Goal: Use online tool/utility: Utilize a website feature to perform a specific function

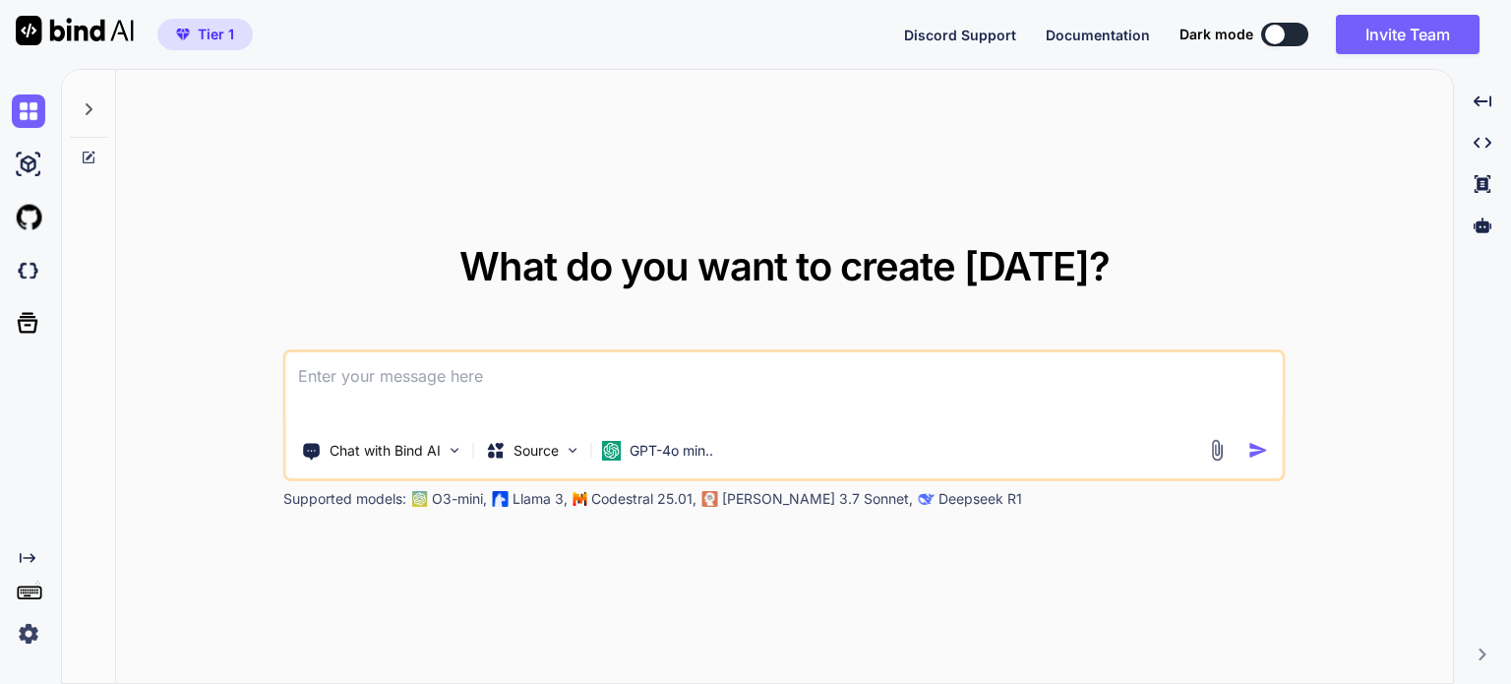
click at [1296, 30] on button at bounding box center [1284, 35] width 47 height 24
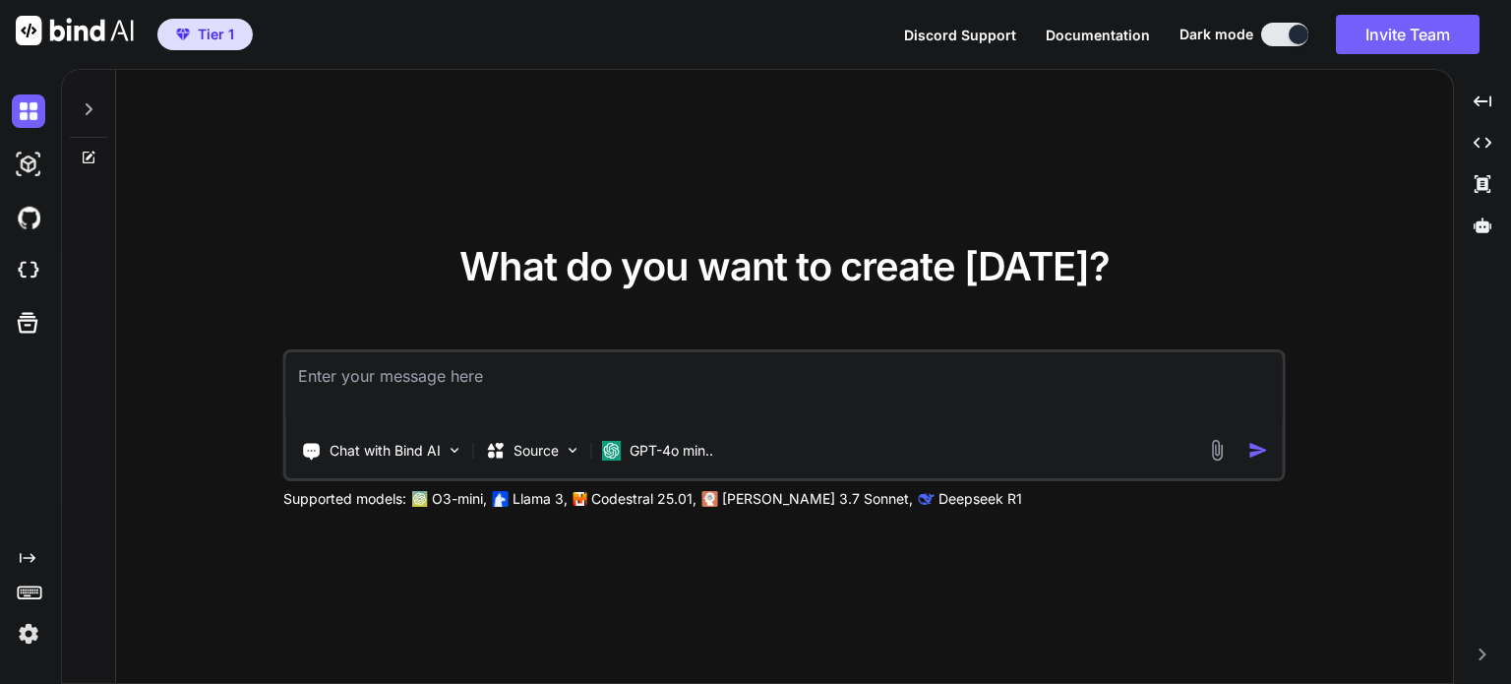
click at [1284, 37] on button at bounding box center [1284, 35] width 47 height 24
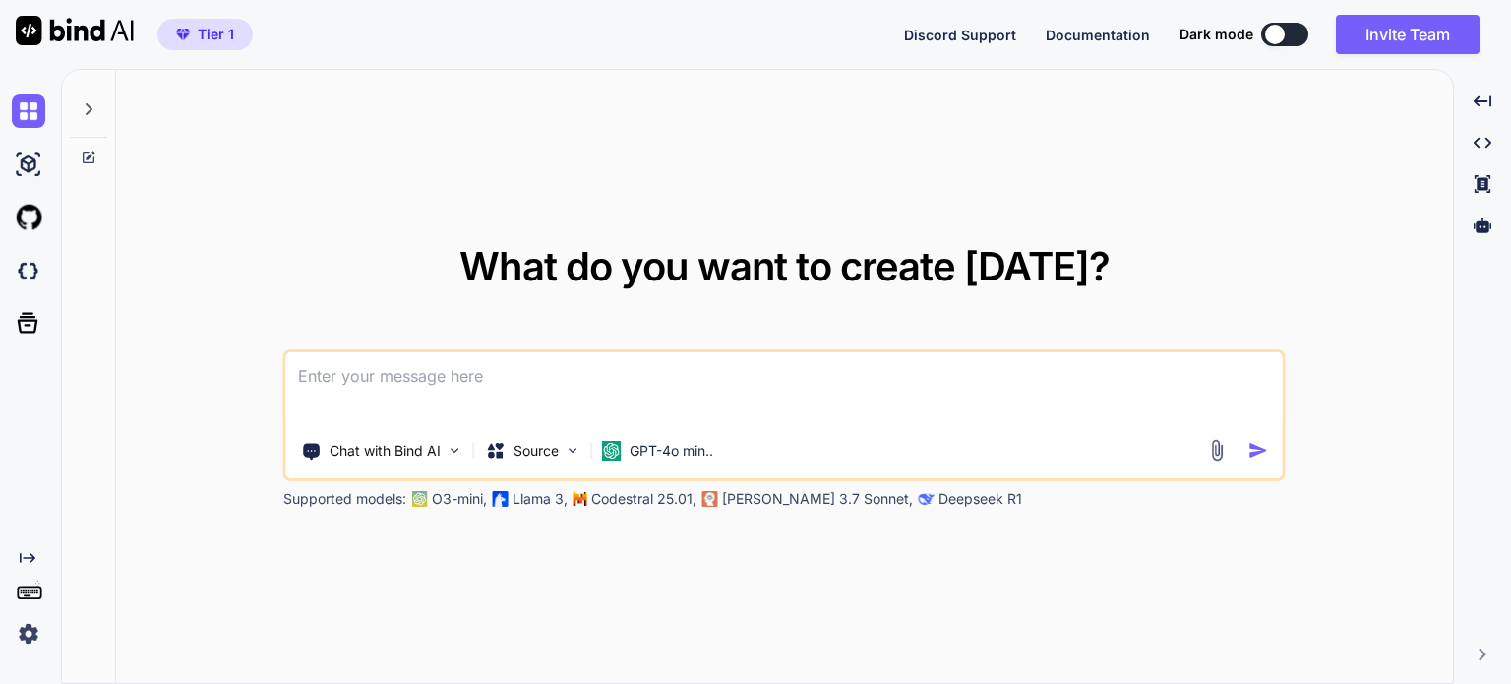
click at [90, 105] on icon at bounding box center [89, 109] width 7 height 12
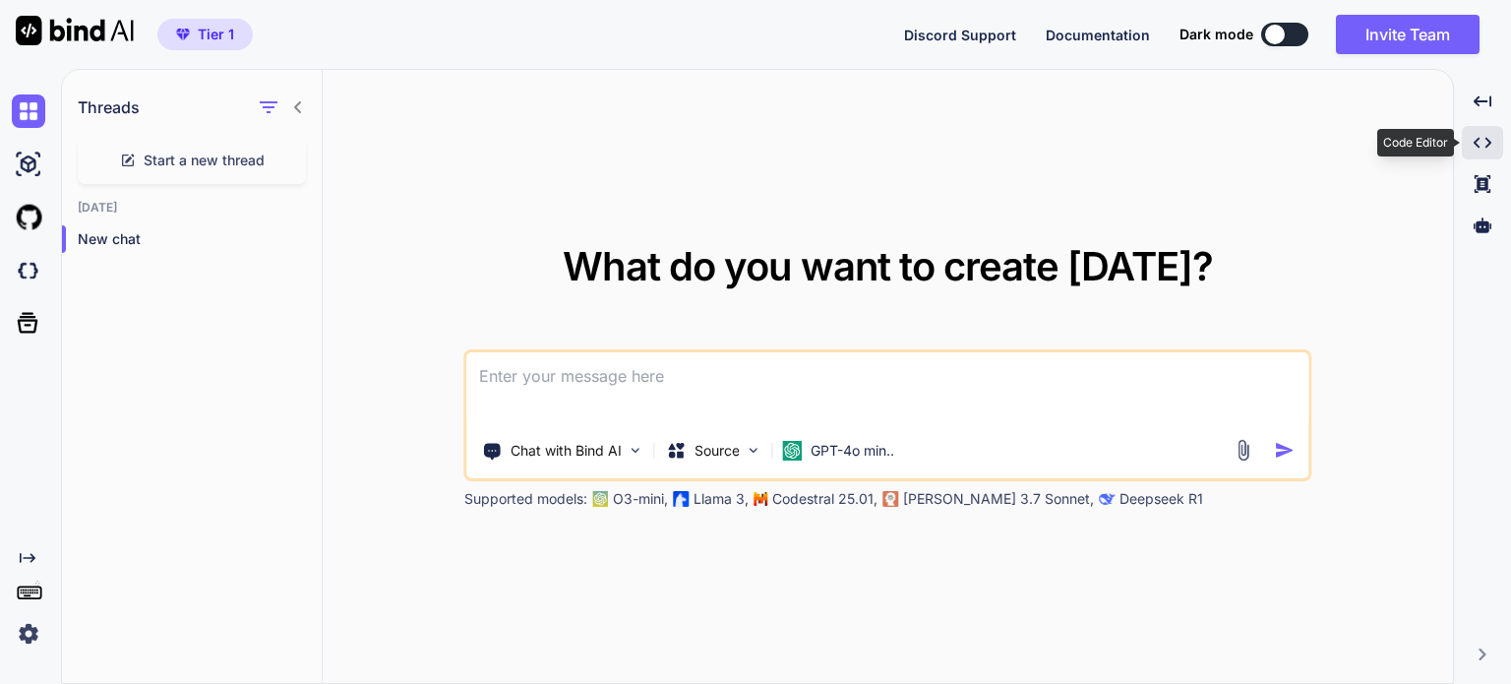
click at [1488, 144] on icon at bounding box center [1483, 143] width 18 height 11
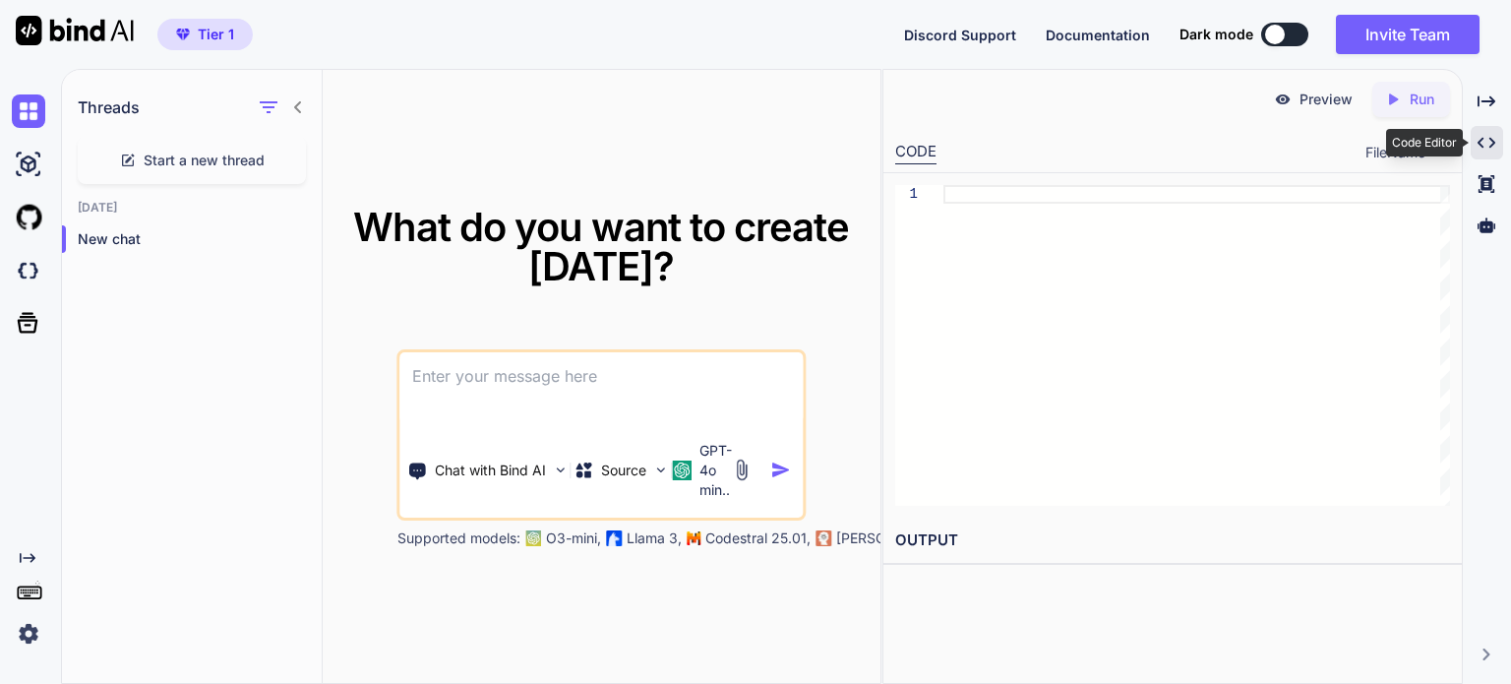
click at [1488, 144] on icon "Created with Pixso." at bounding box center [1487, 143] width 18 height 18
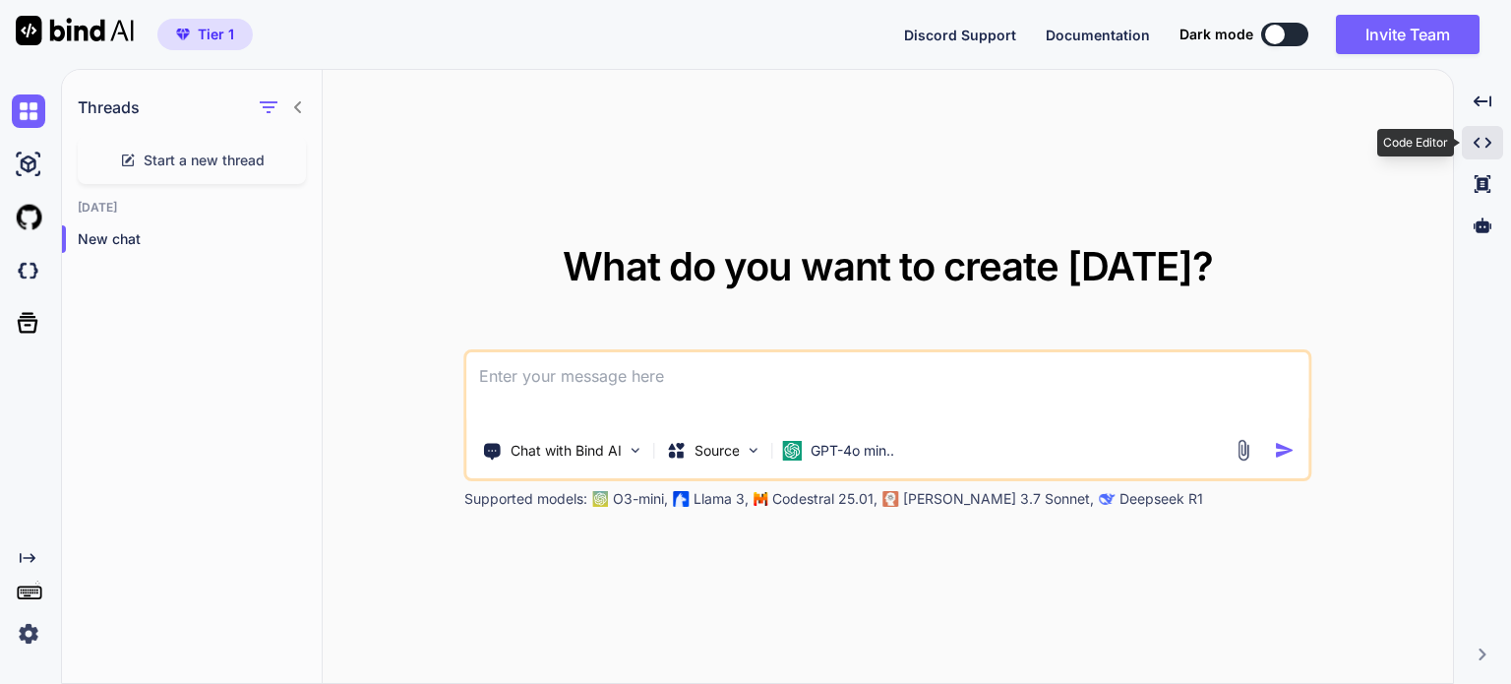
click at [1488, 144] on icon at bounding box center [1483, 143] width 18 height 11
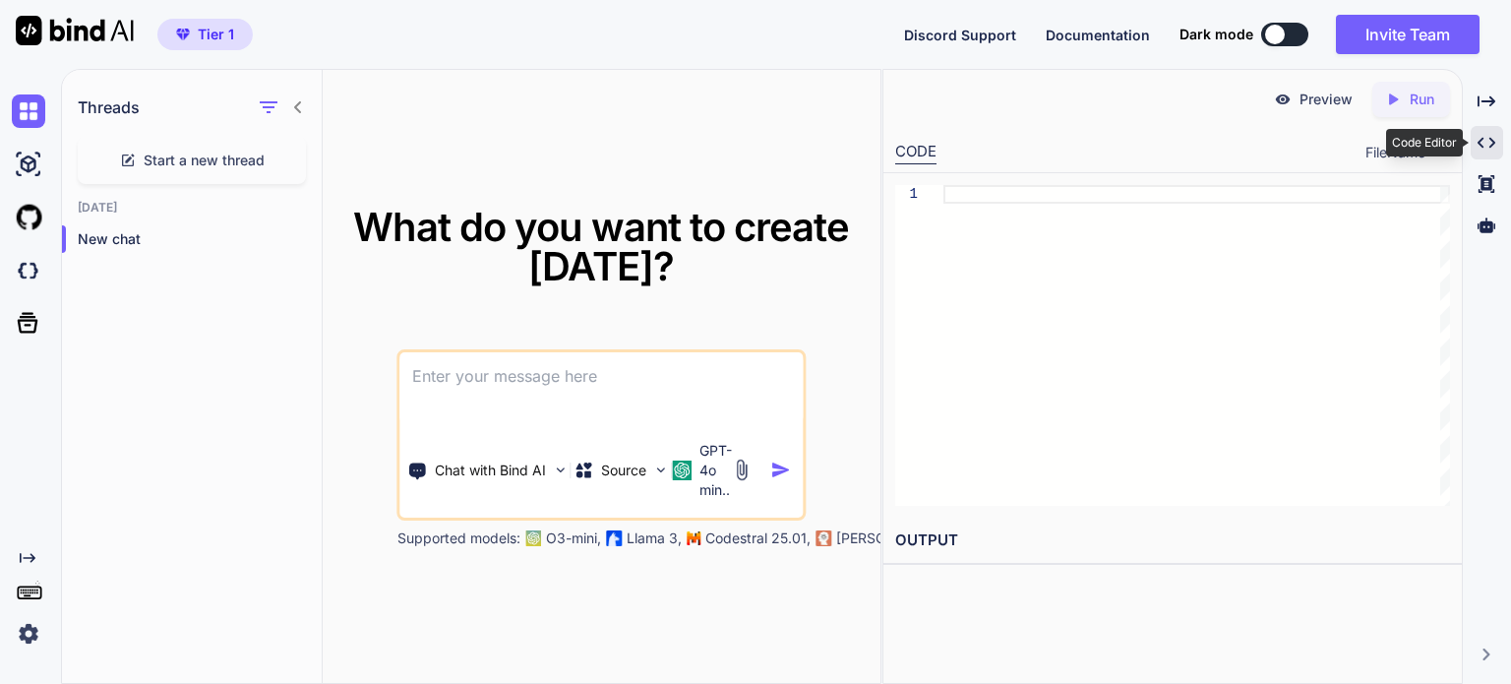
click at [1488, 144] on icon "Created with Pixso." at bounding box center [1487, 143] width 18 height 18
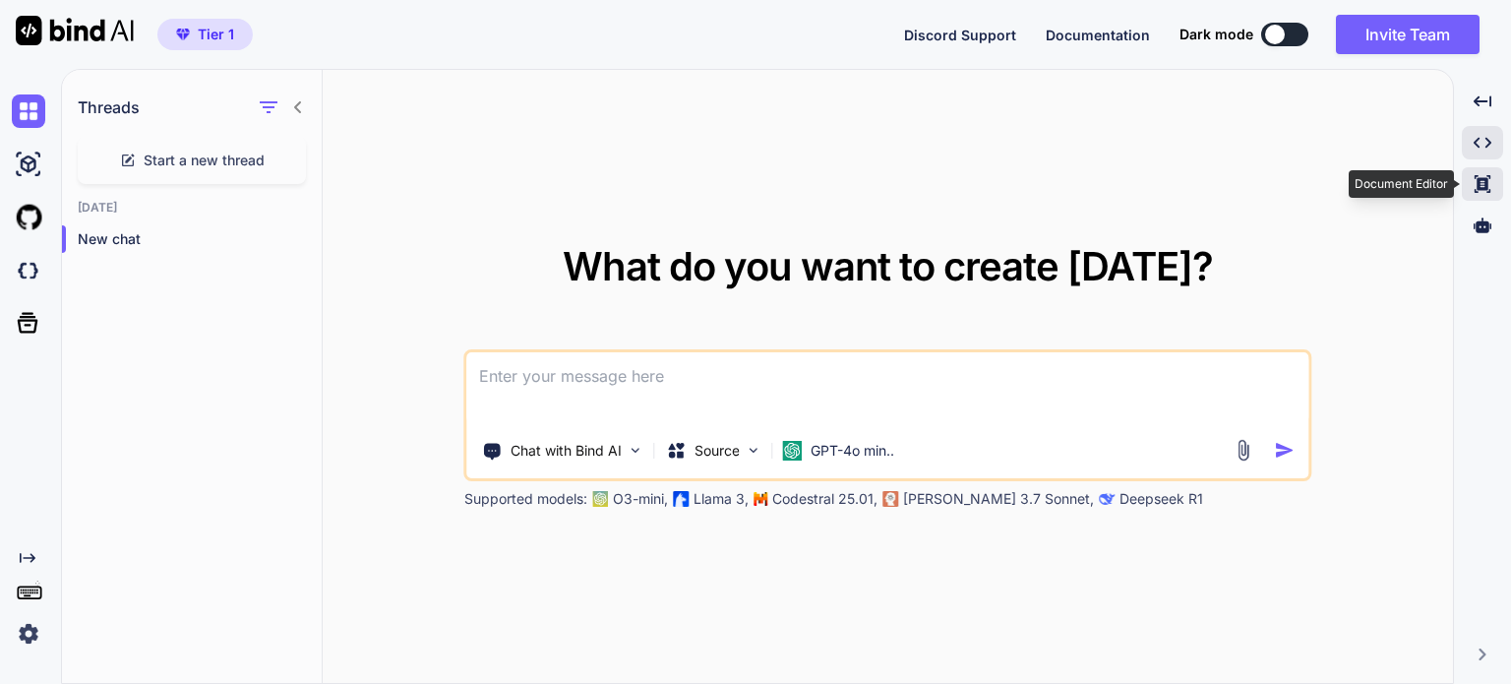
click at [1482, 178] on icon at bounding box center [1483, 184] width 16 height 18
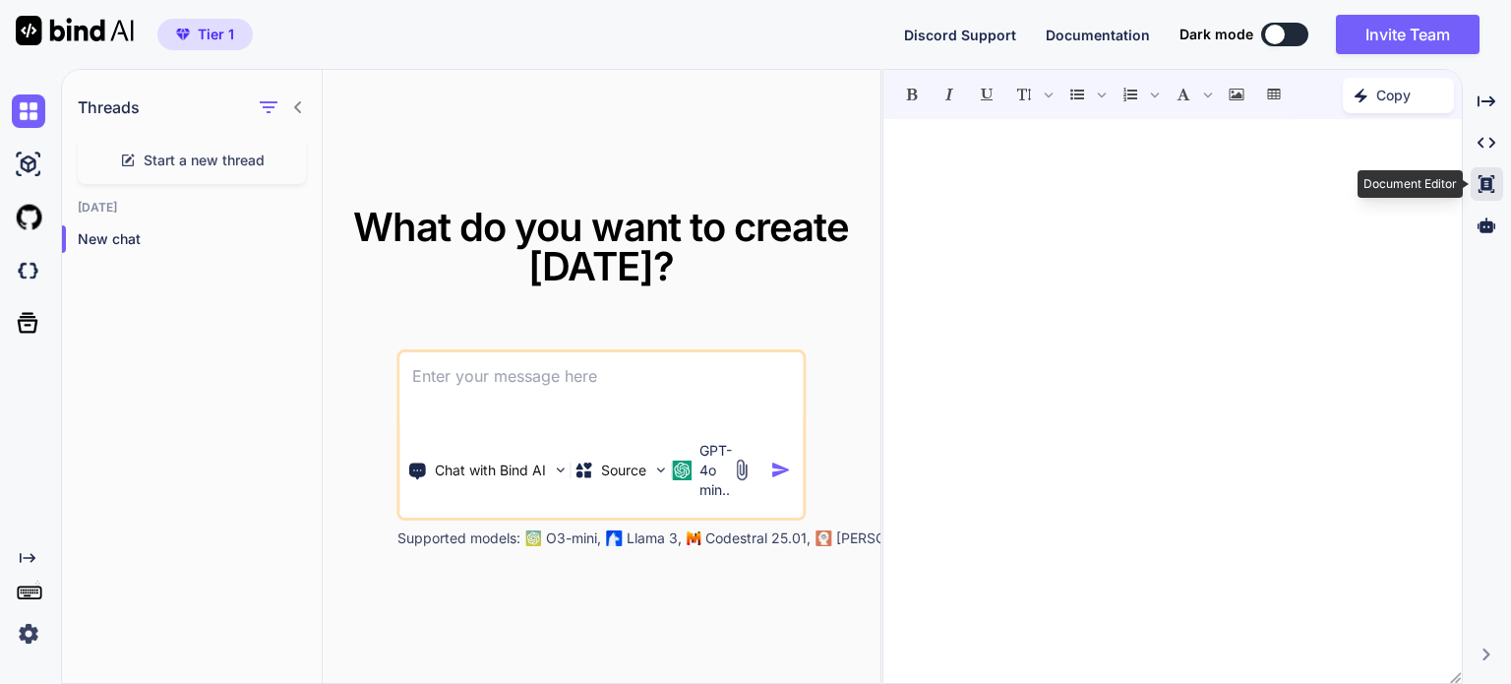
click at [1482, 178] on icon at bounding box center [1487, 184] width 16 height 18
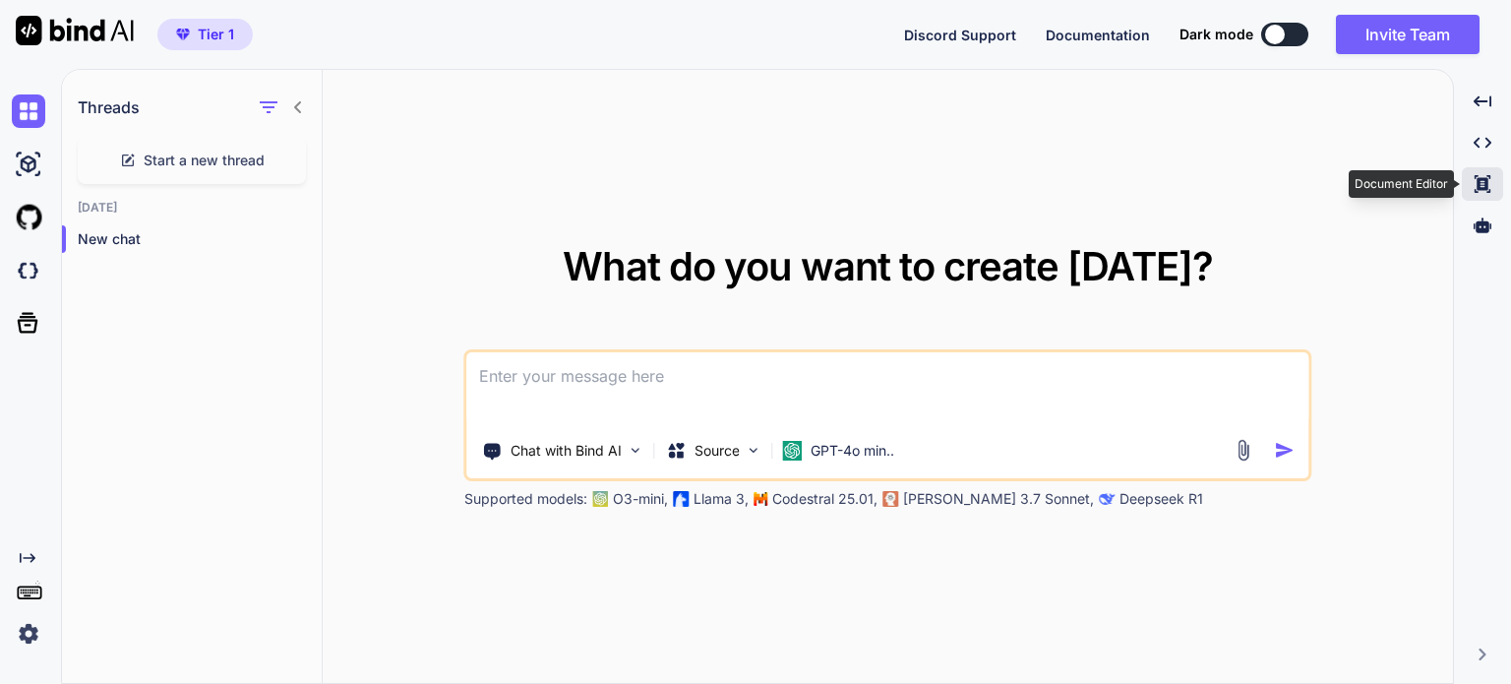
click at [1482, 178] on icon at bounding box center [1483, 184] width 16 height 18
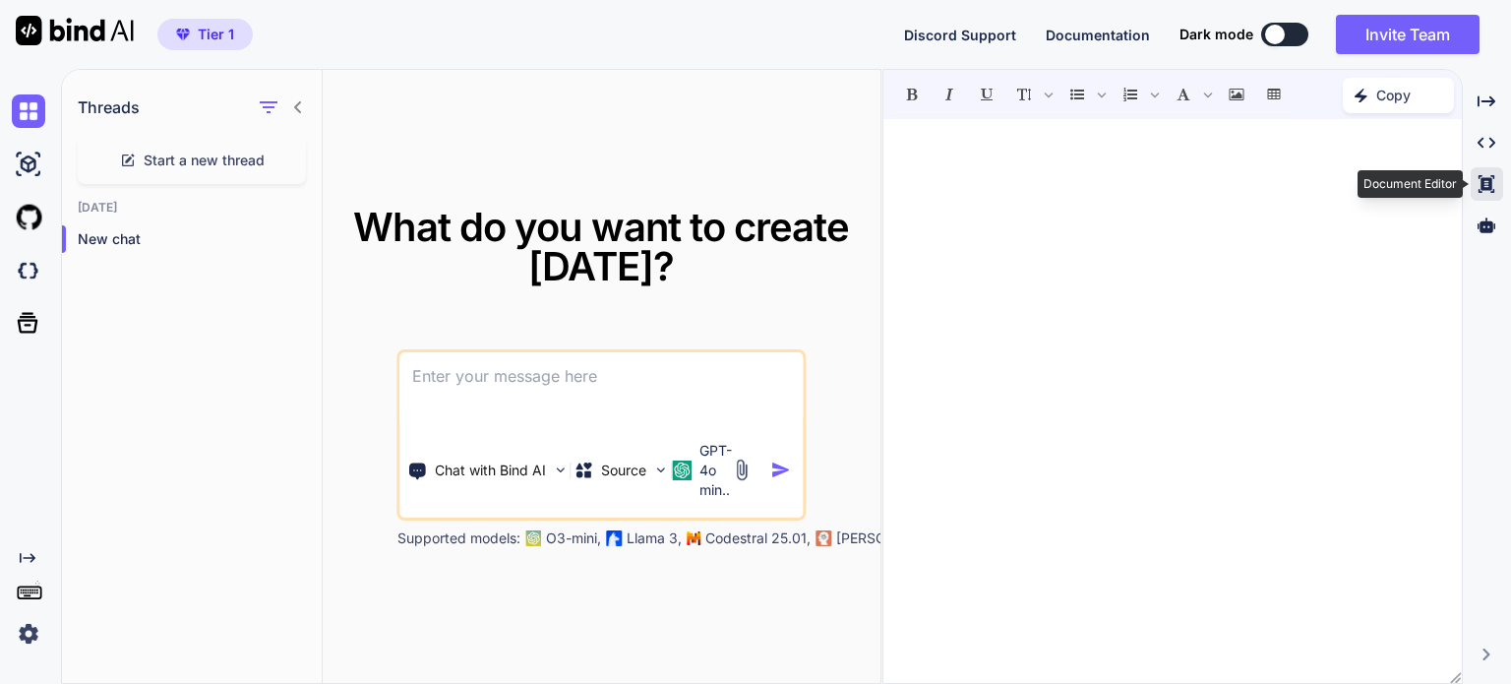
click at [1482, 178] on icon at bounding box center [1487, 184] width 16 height 18
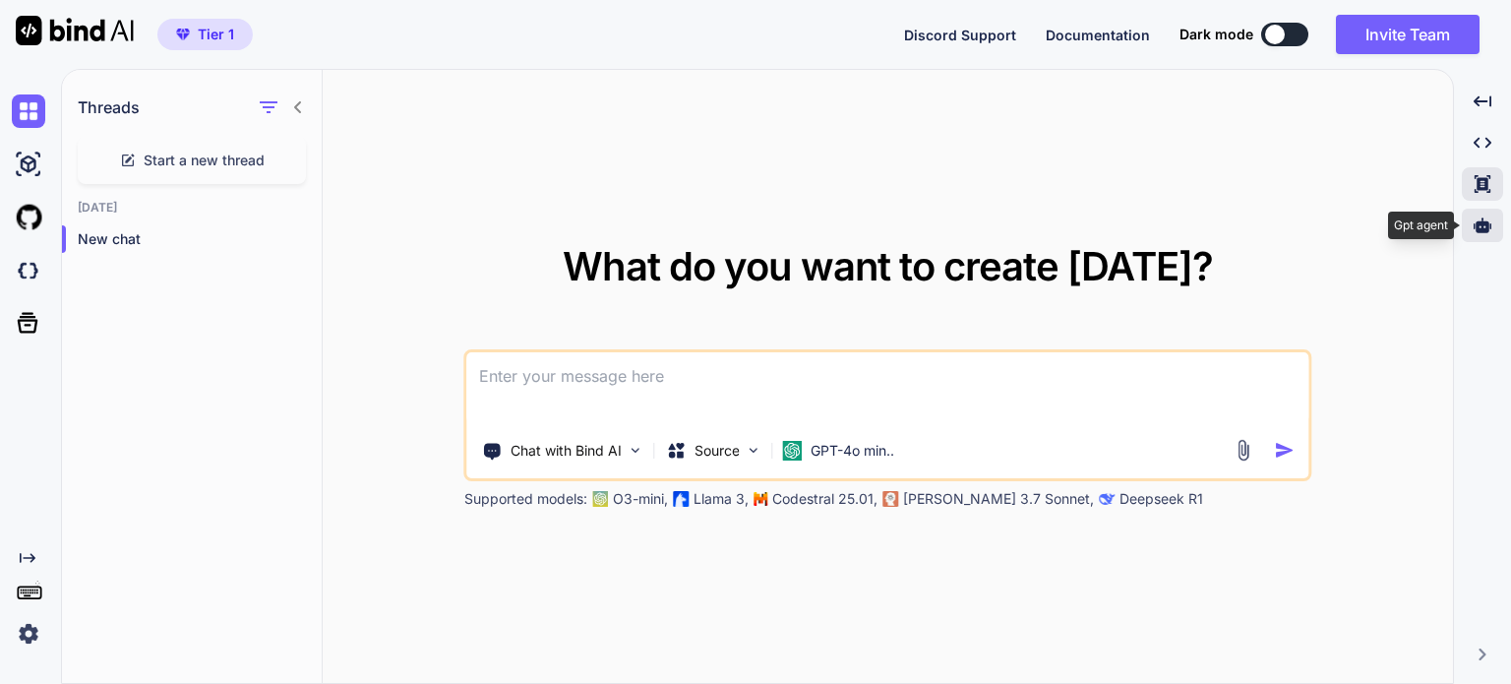
click at [1493, 223] on div at bounding box center [1482, 225] width 41 height 33
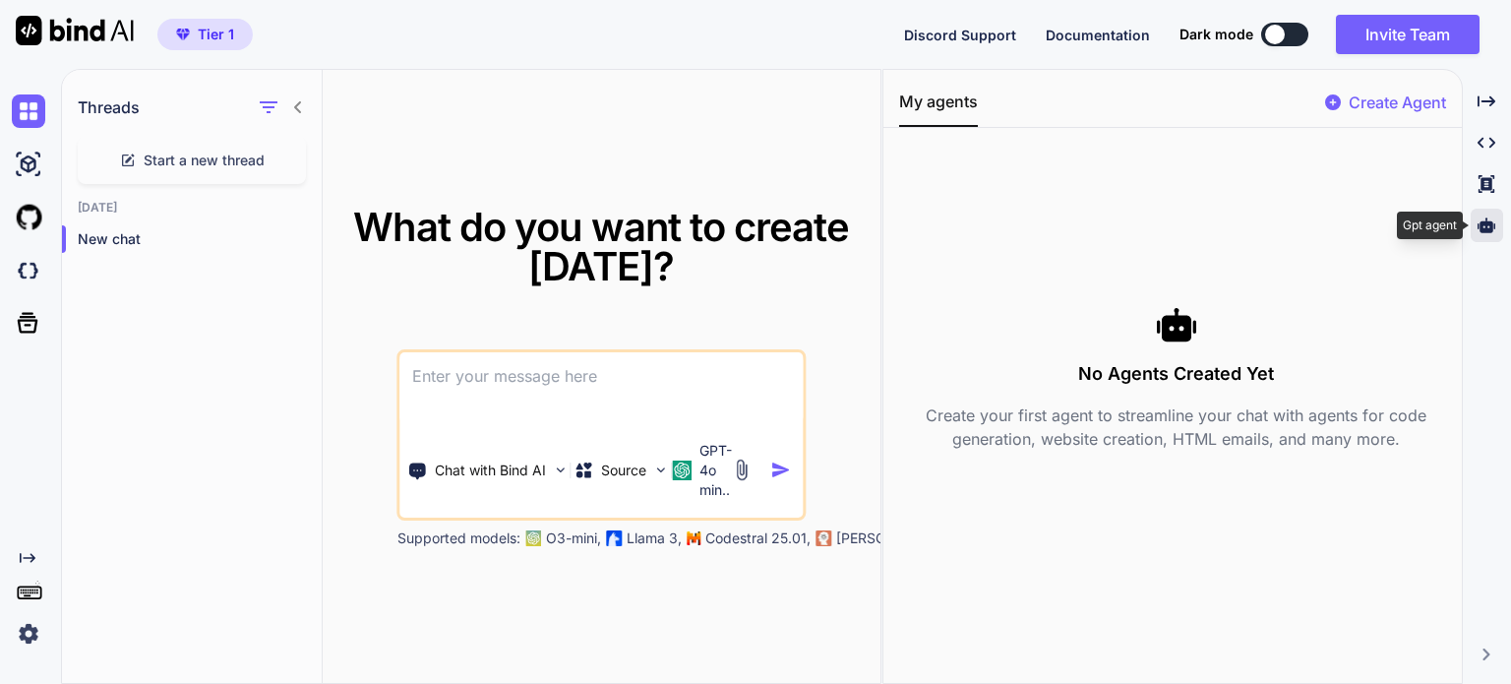
click at [1492, 222] on icon at bounding box center [1487, 224] width 18 height 15
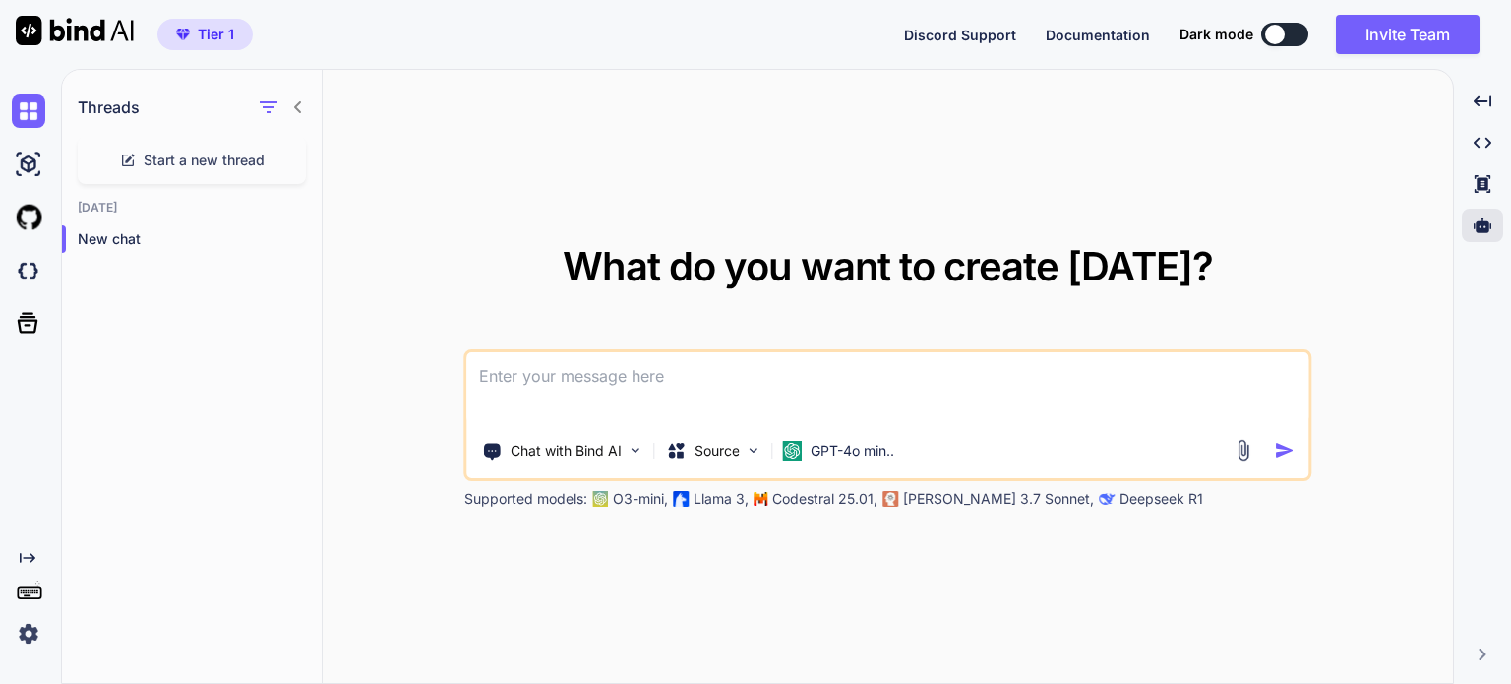
click at [23, 629] on img at bounding box center [28, 633] width 33 height 33
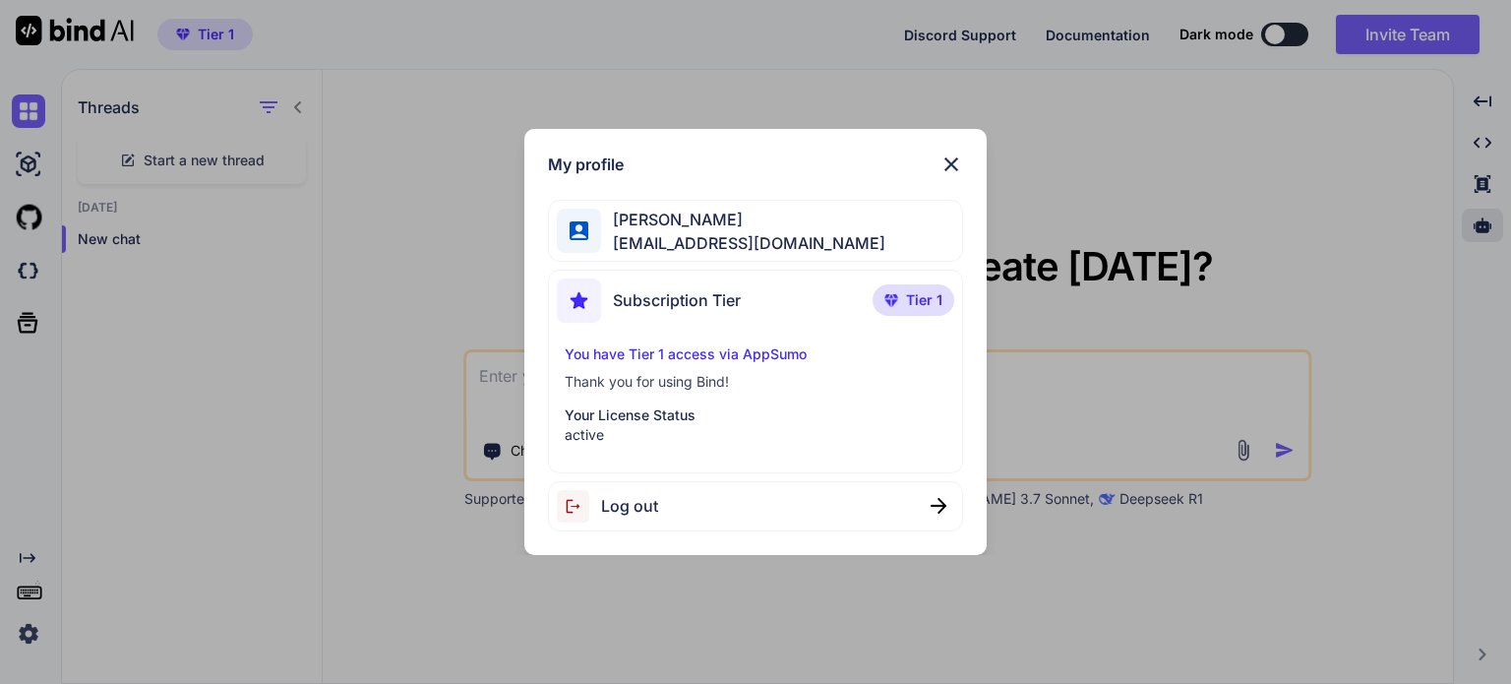
click at [940, 162] on img at bounding box center [952, 164] width 24 height 24
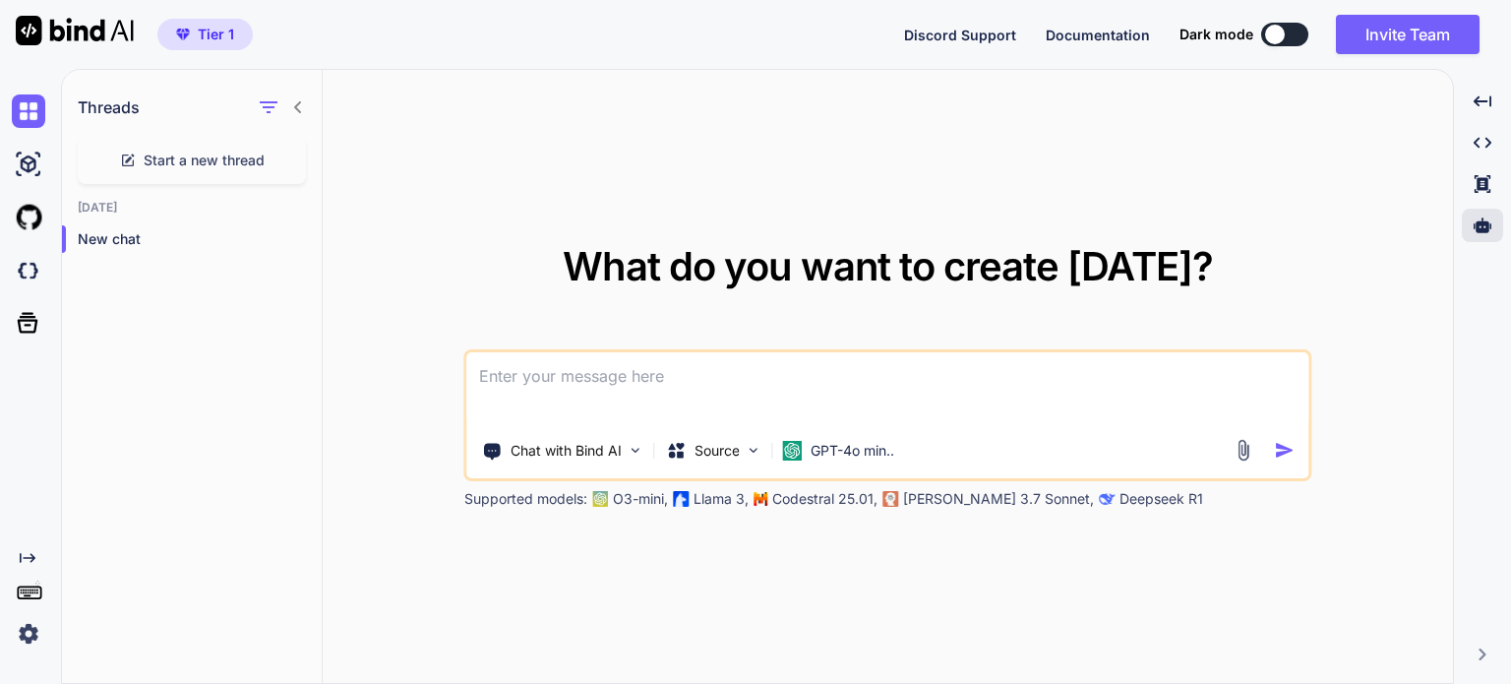
click at [21, 586] on rect at bounding box center [29, 592] width 23 height 12
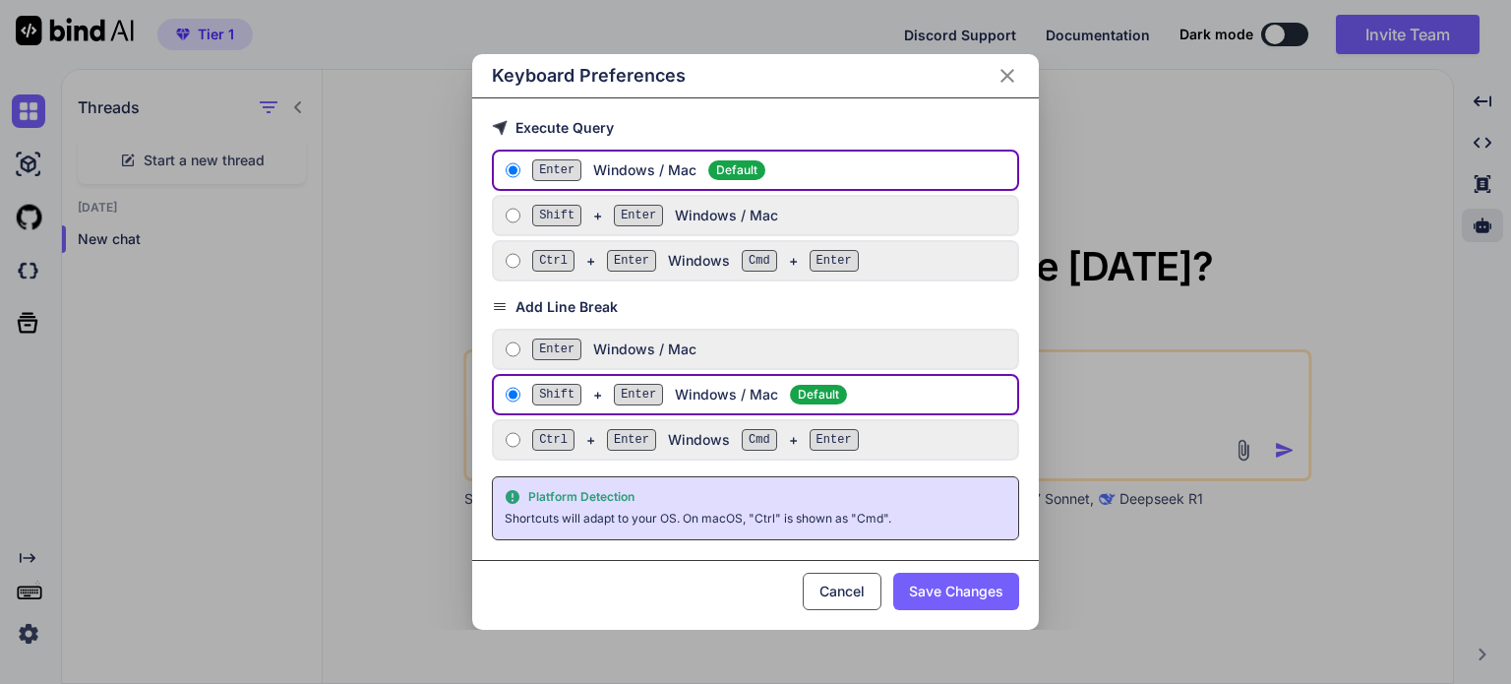
click at [21, 586] on div "Keyboard Preferences Execute Query Enter Windows / Mac Default Shift + Enter Wi…" at bounding box center [755, 342] width 1511 height 684
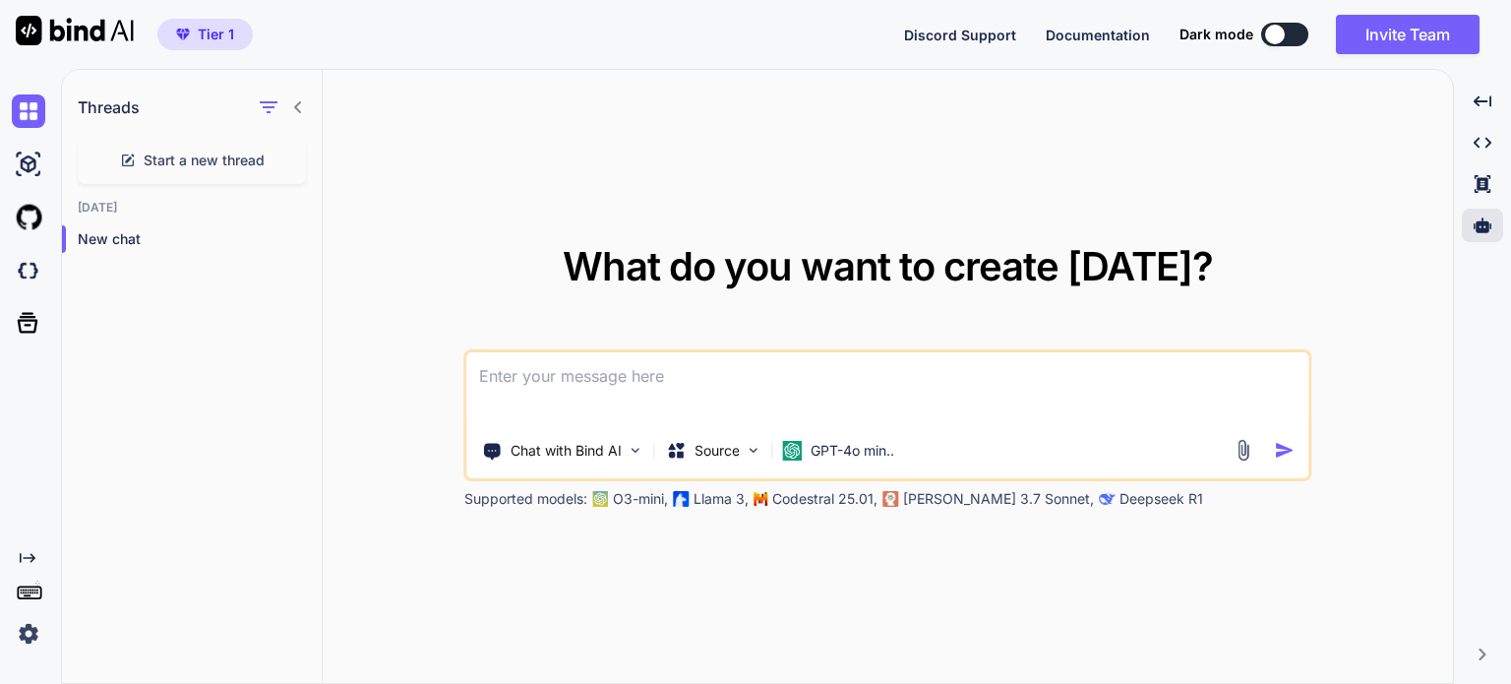
click at [23, 555] on icon "Created with Pixso." at bounding box center [28, 558] width 16 height 16
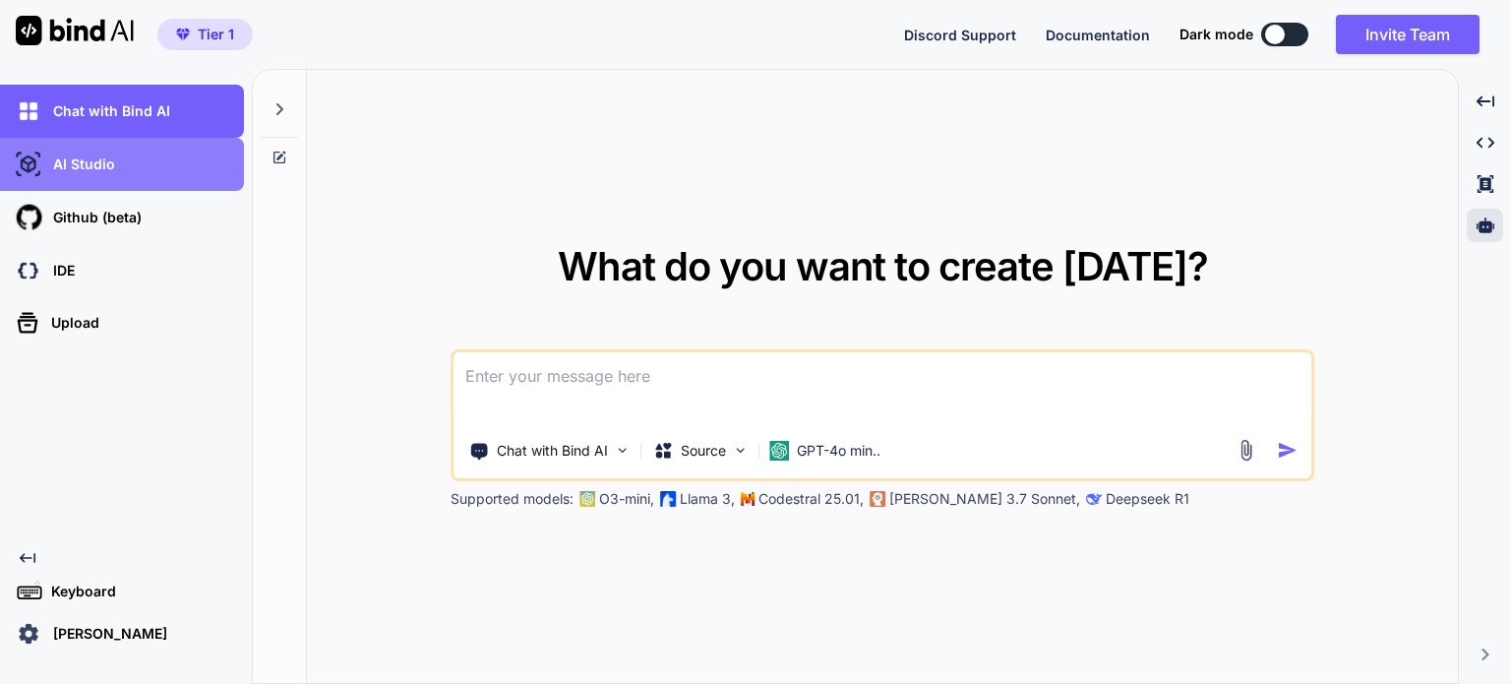
click at [104, 165] on p "AI Studio" at bounding box center [80, 164] width 70 height 20
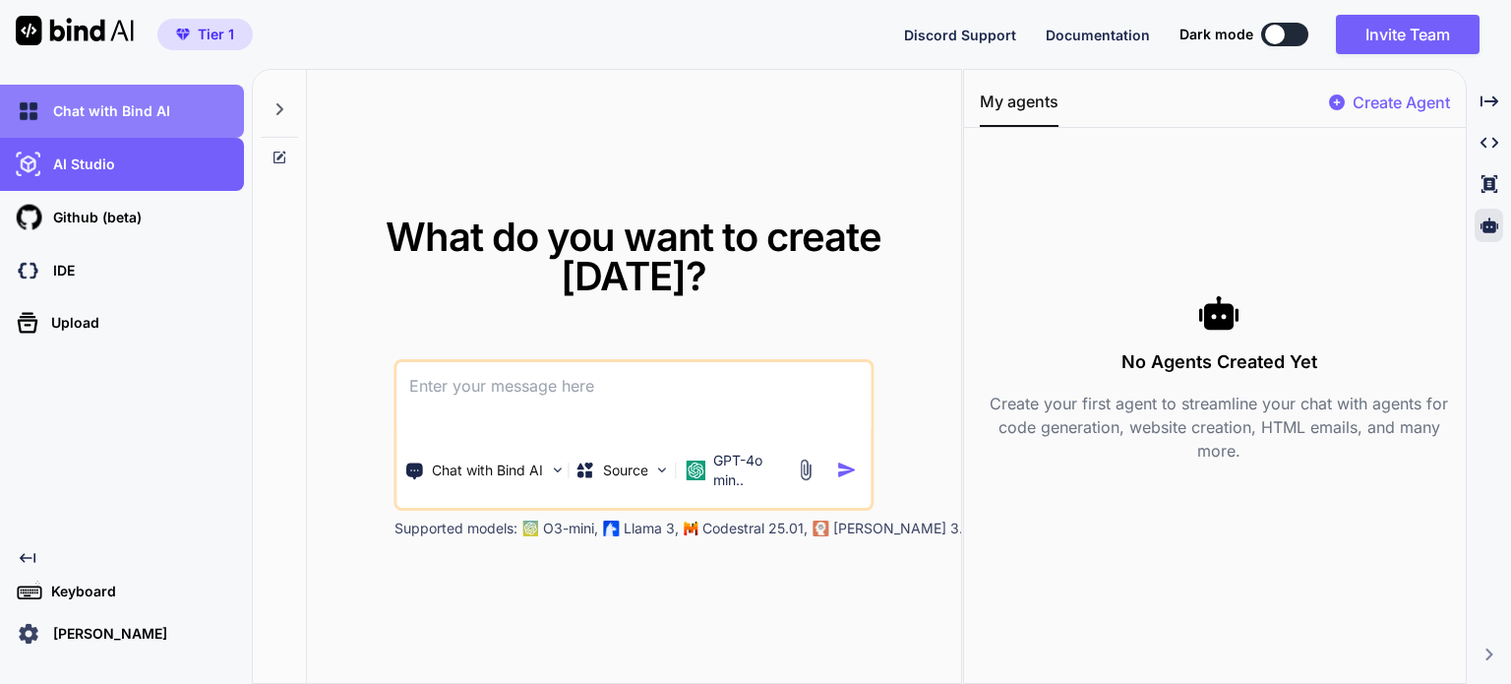
click at [114, 125] on div "Chat with Bind AI" at bounding box center [128, 110] width 232 height 33
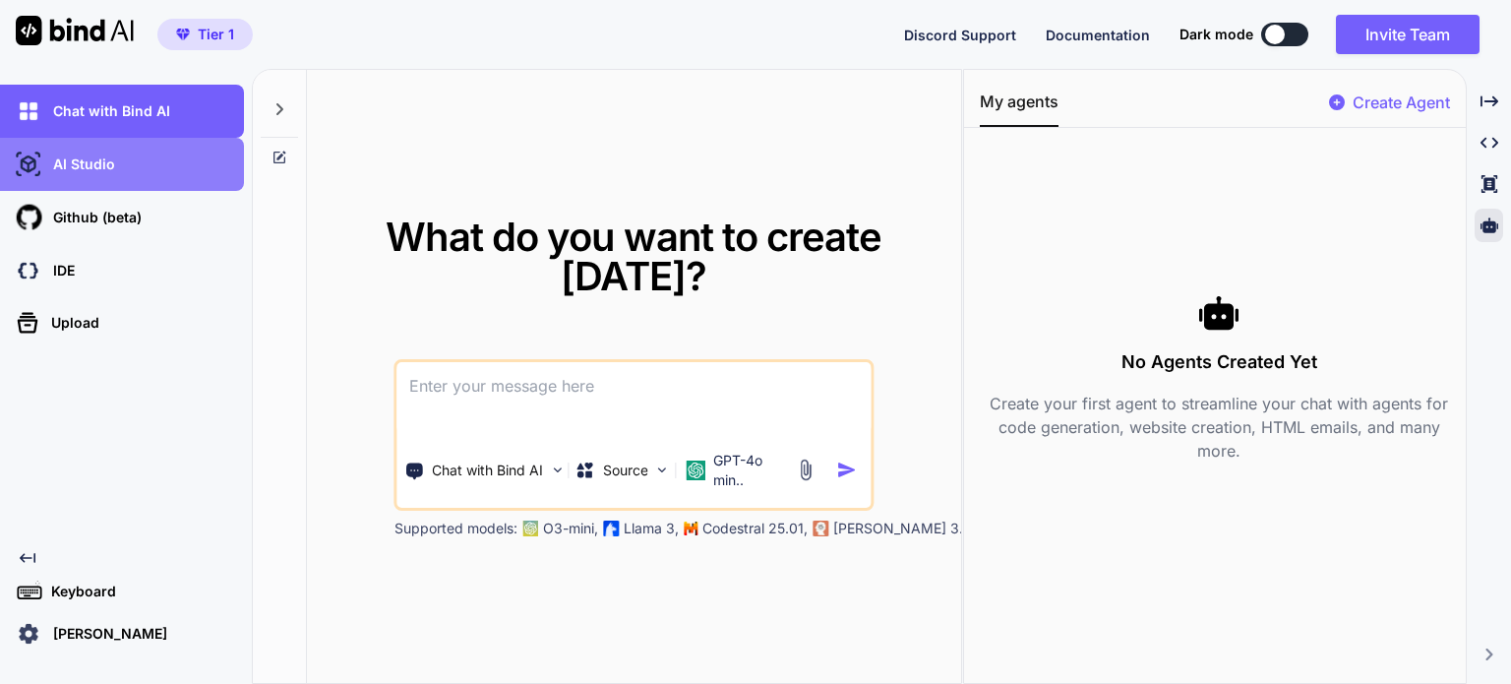
click at [113, 152] on div "AI Studio" at bounding box center [128, 164] width 232 height 33
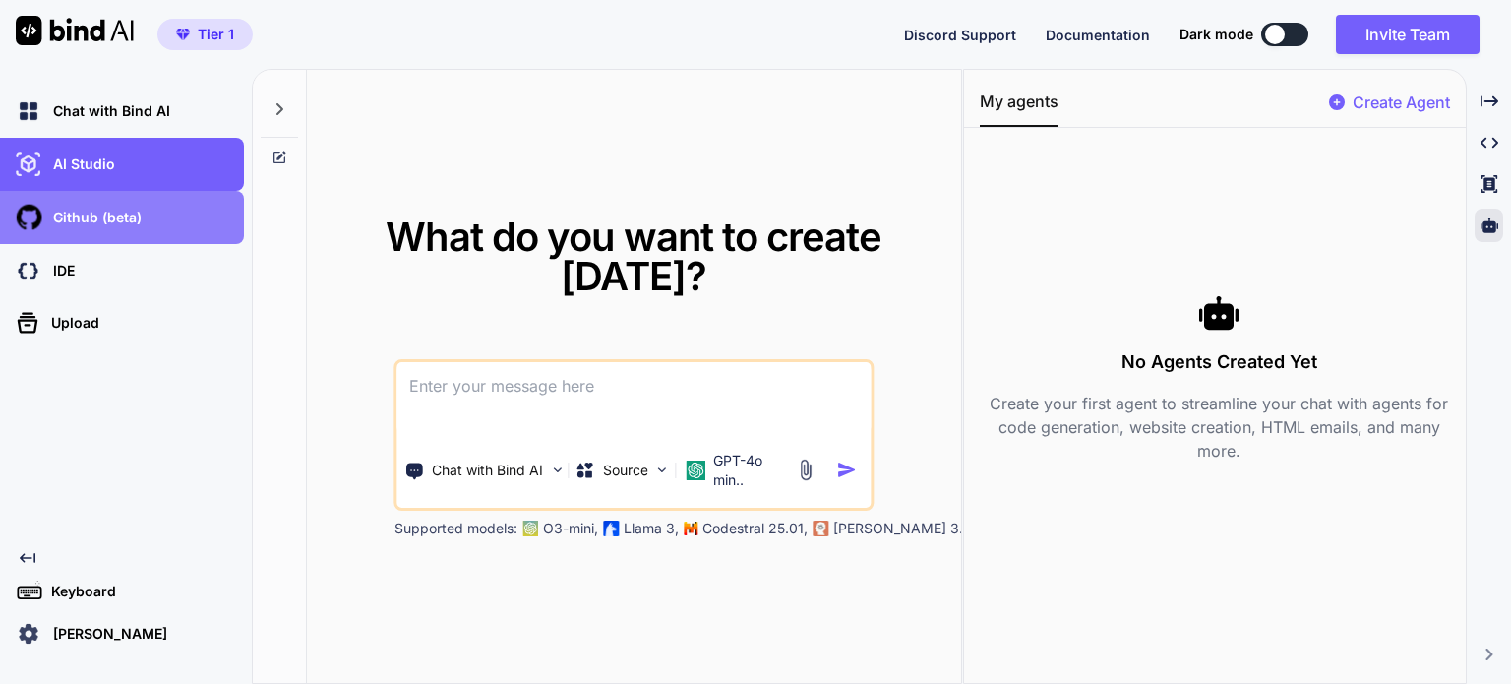
click at [112, 204] on div "Github (beta)" at bounding box center [128, 217] width 232 height 33
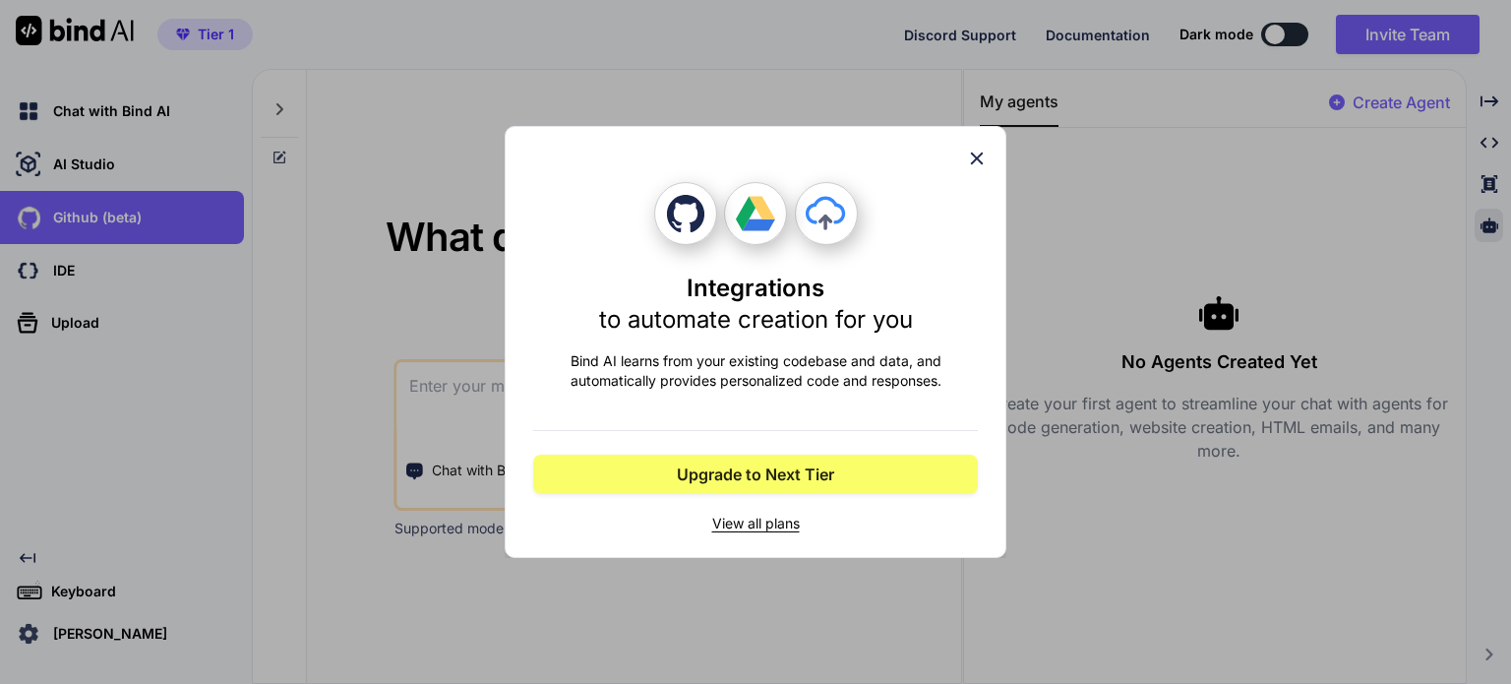
click at [61, 271] on div "Integrations to automate creation for you Bind AI learns from your existing cod…" at bounding box center [755, 342] width 1511 height 684
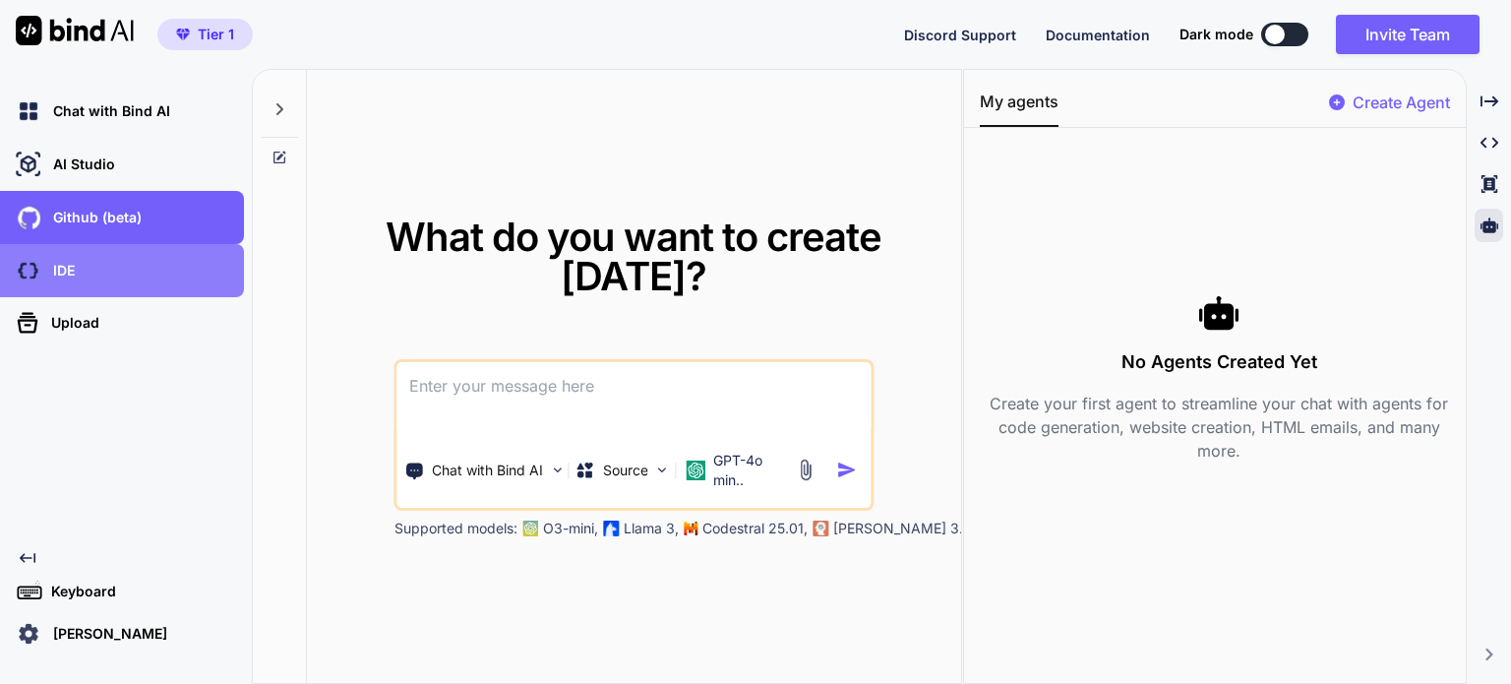
click at [75, 272] on div "IDE" at bounding box center [128, 270] width 232 height 33
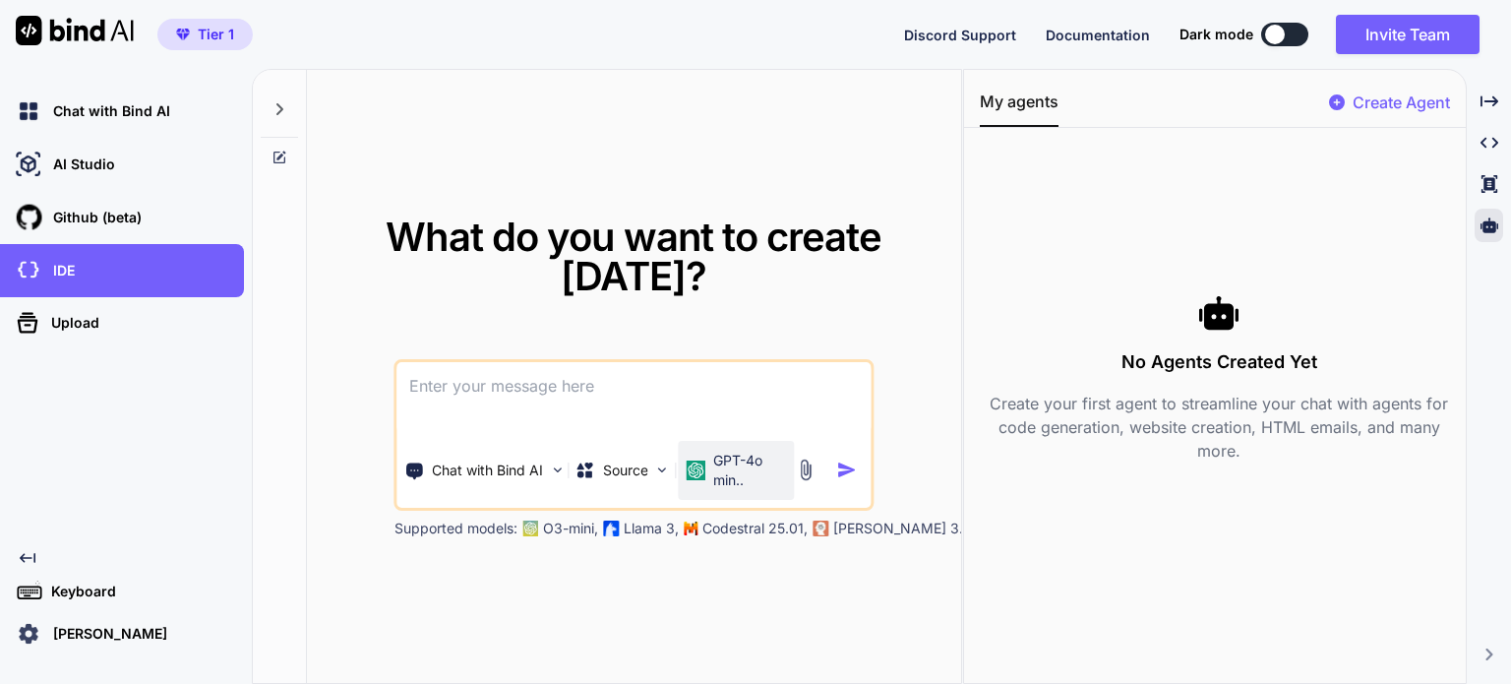
click at [728, 472] on p "GPT-4o min.." at bounding box center [749, 470] width 73 height 39
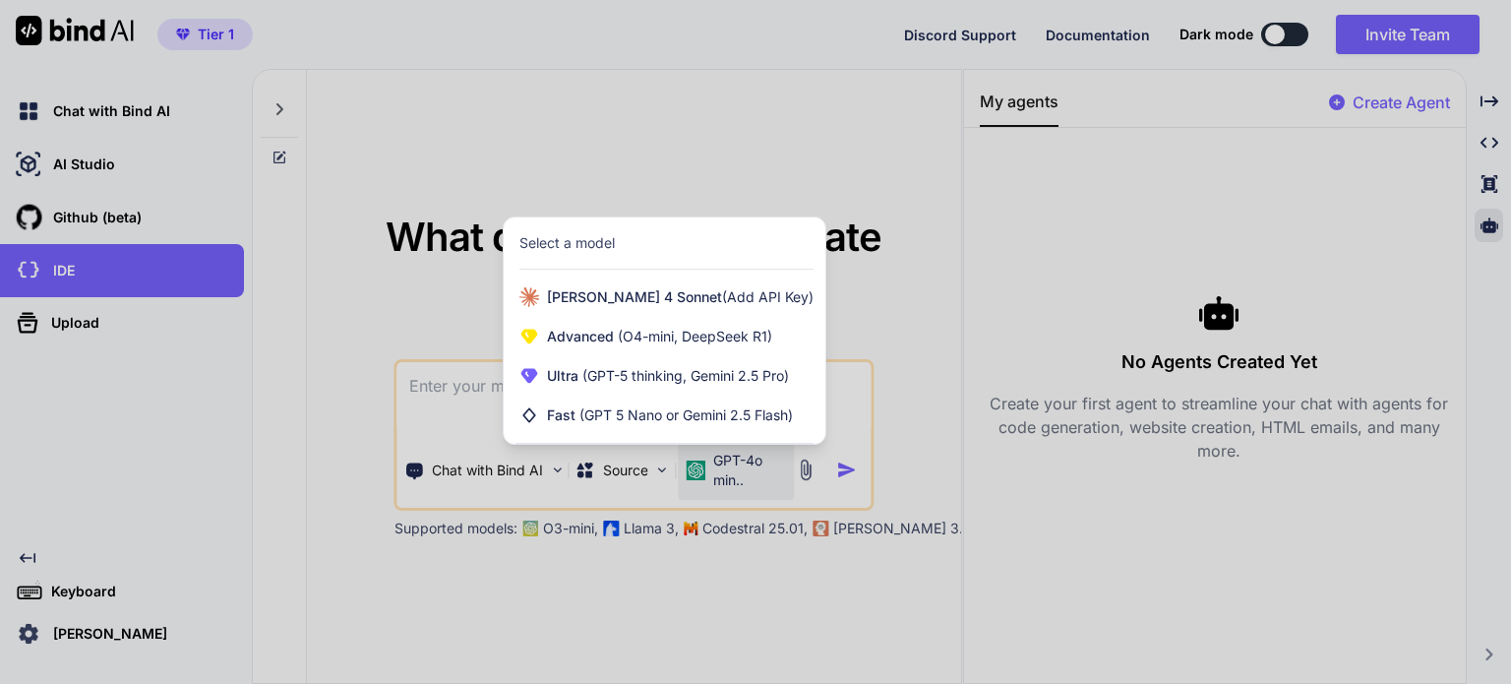
click at [724, 481] on div at bounding box center [755, 342] width 1511 height 684
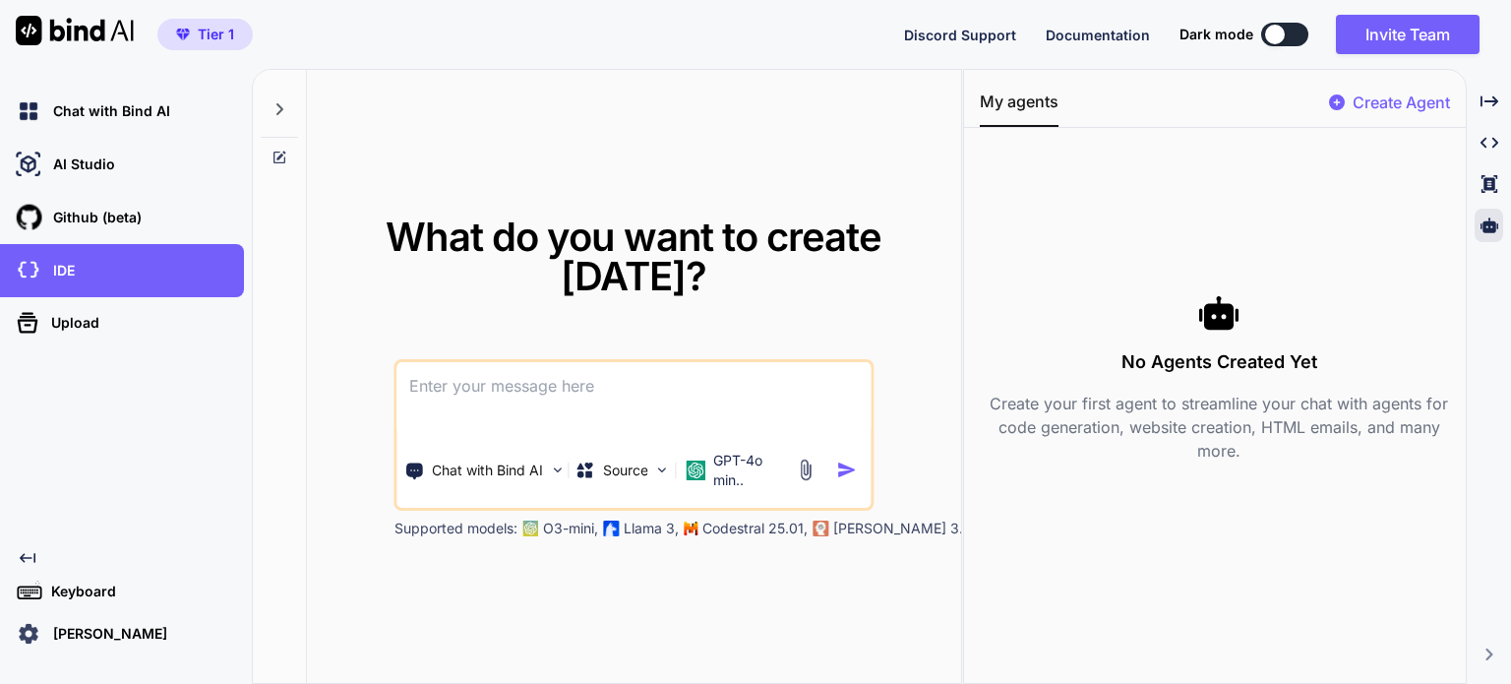
click at [561, 396] on textarea at bounding box center [633, 398] width 473 height 73
click at [85, 30] on img at bounding box center [75, 31] width 118 height 30
type textarea "x"
click at [493, 394] on textarea at bounding box center [633, 398] width 473 height 73
type textarea "c"
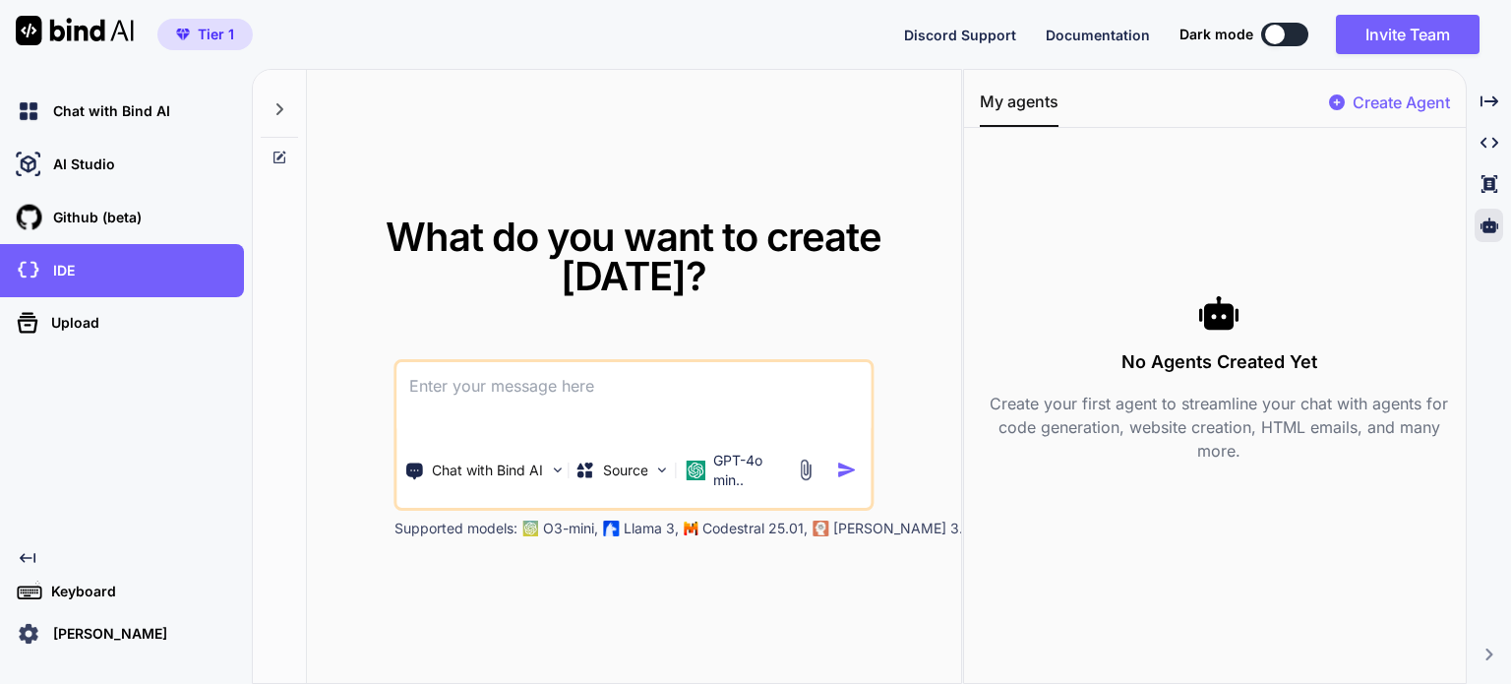
type textarea "x"
type textarea "cr"
type textarea "x"
type textarea "cre"
type textarea "x"
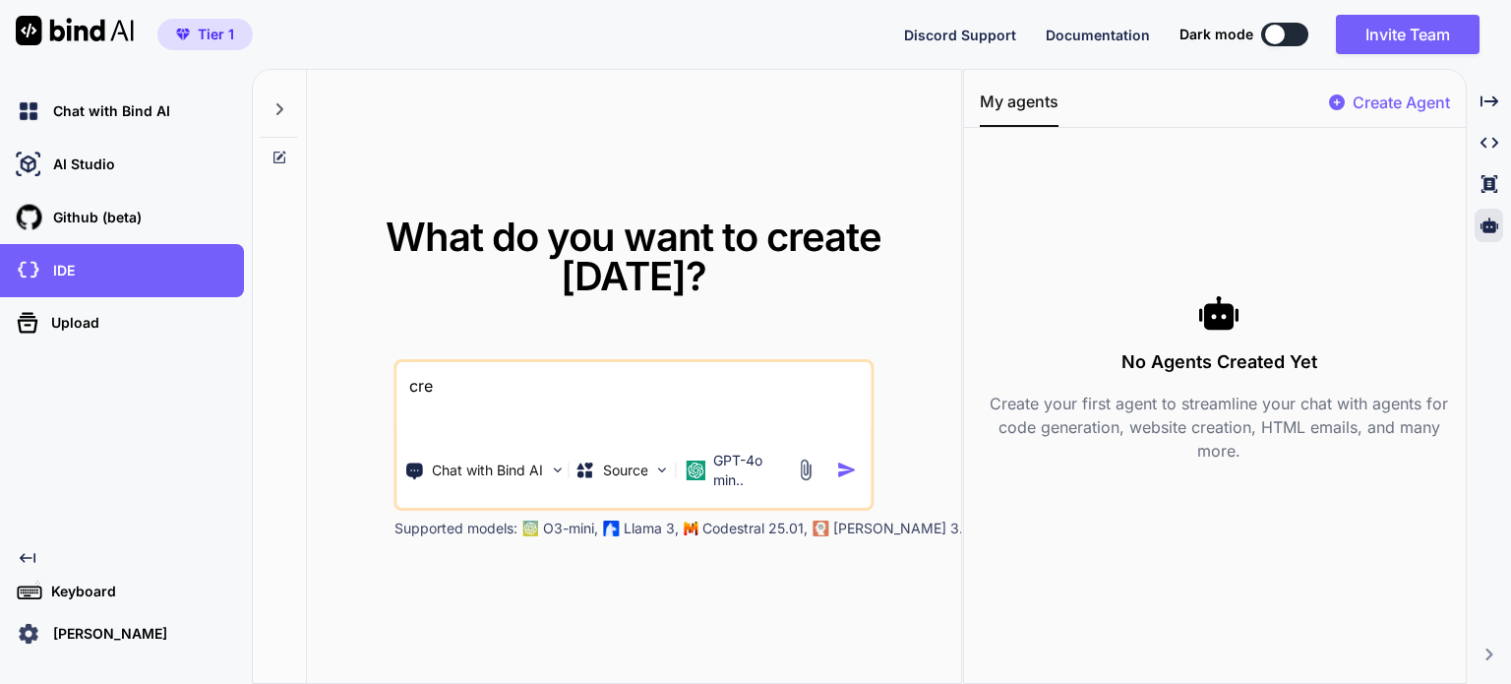
type textarea "crea"
type textarea "x"
type textarea "creat"
type textarea "x"
type textarea "create"
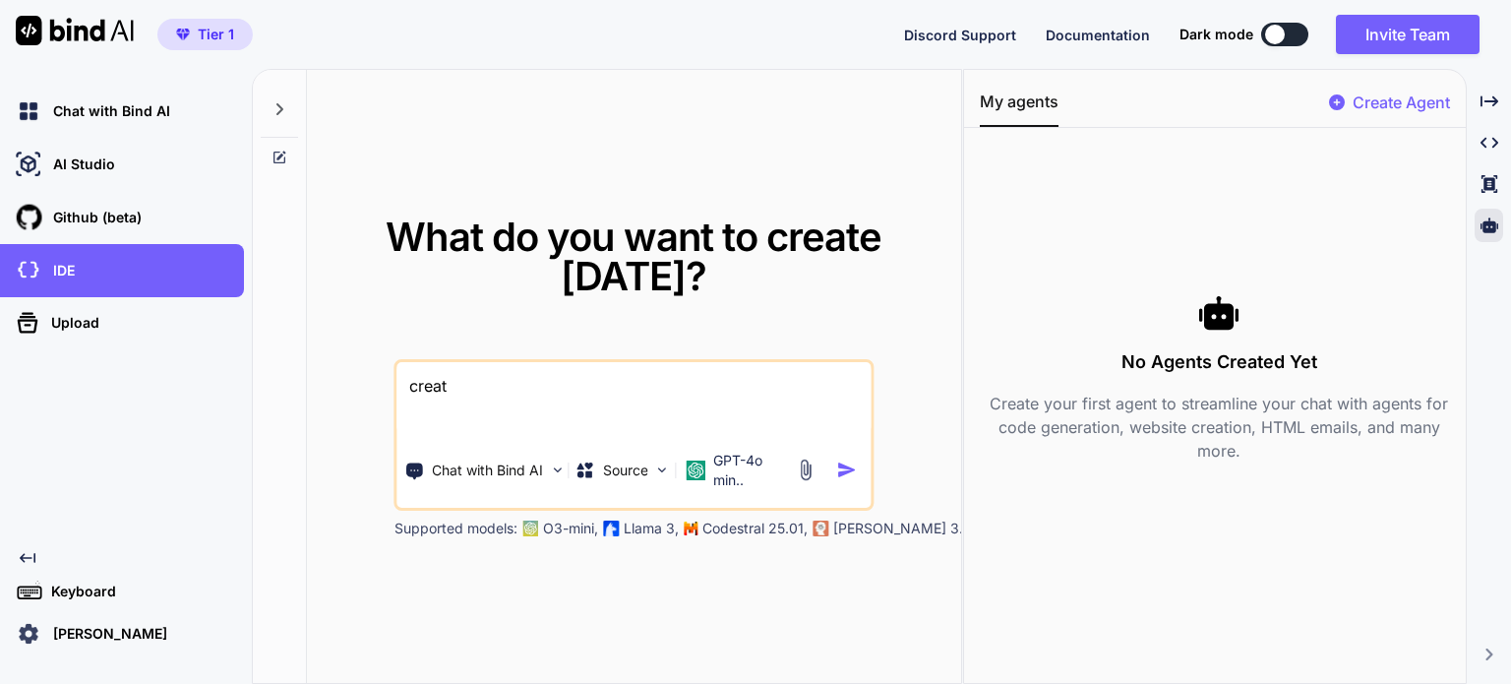
type textarea "x"
type textarea "create"
type textarea "x"
type textarea "create a"
type textarea "x"
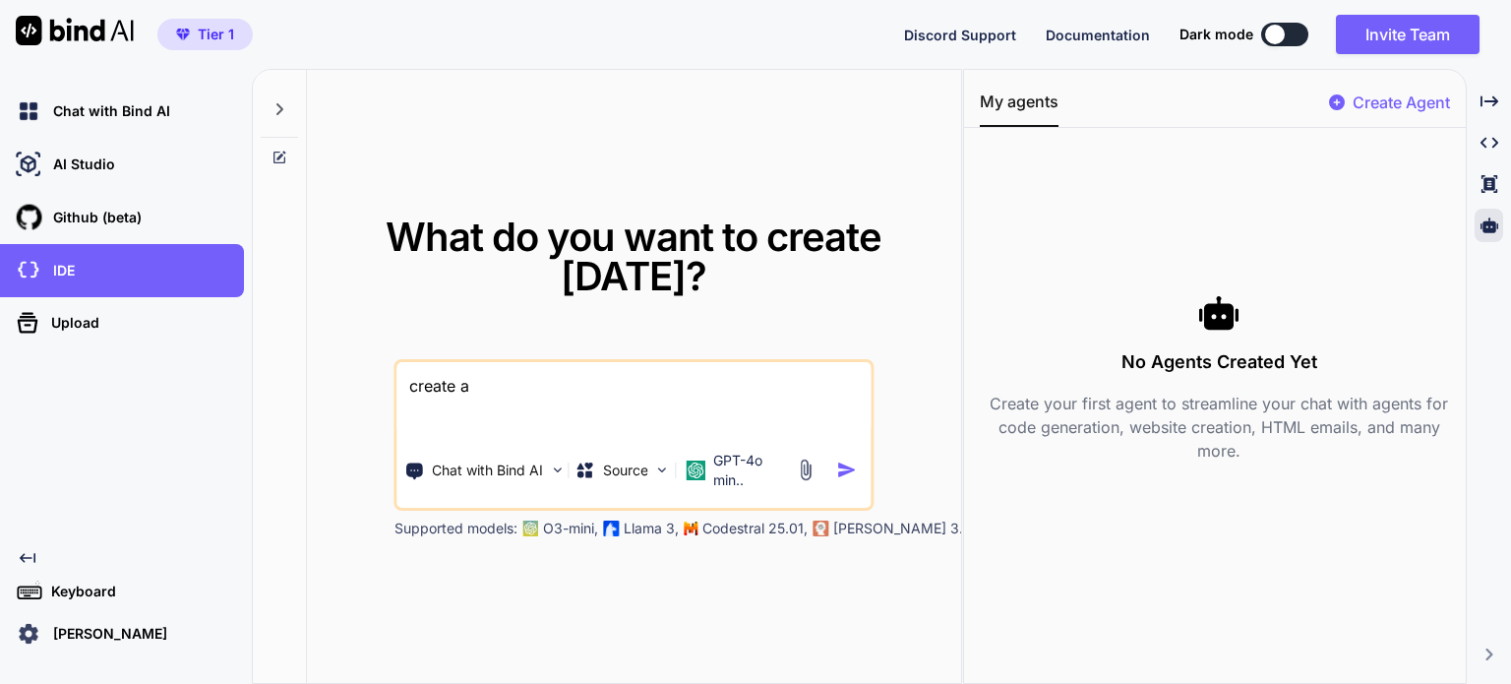
type textarea "create a"
type textarea "x"
type textarea "create a p"
type textarea "x"
type textarea "create a py"
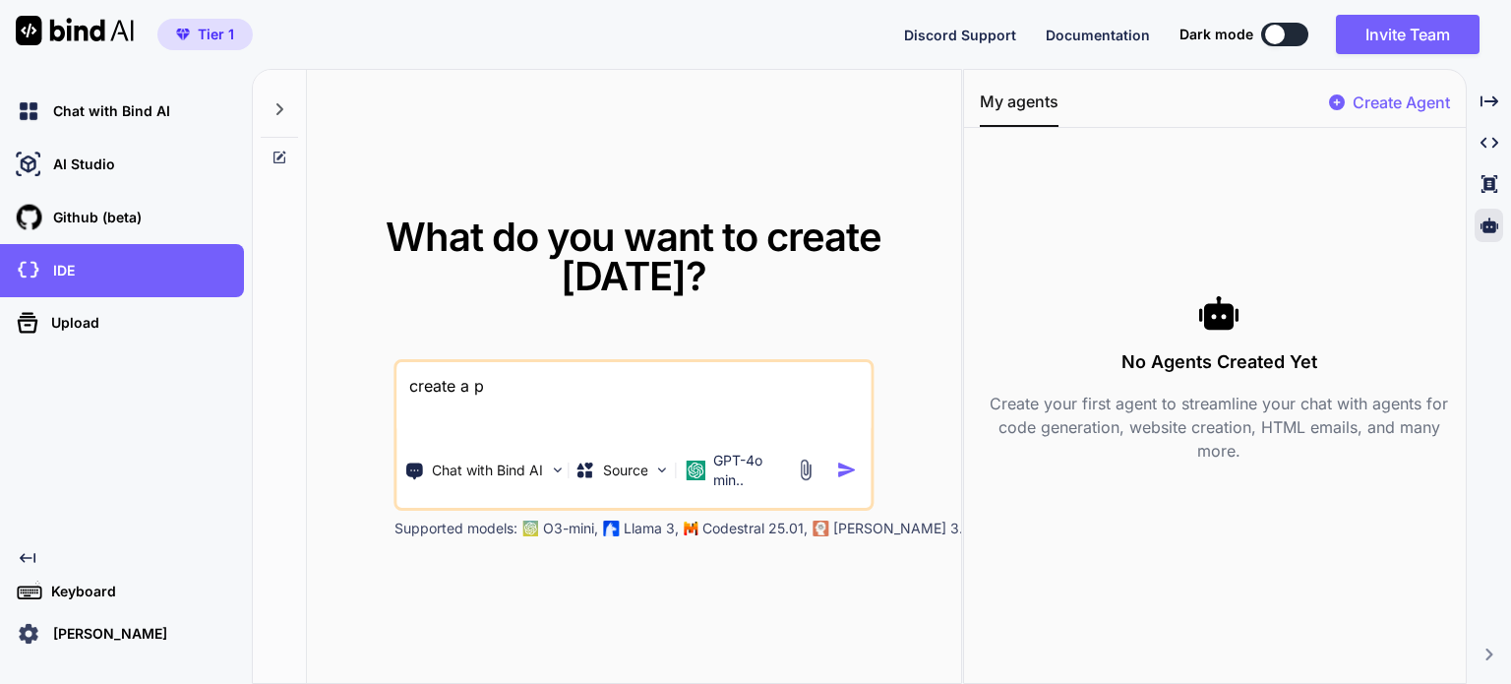
type textarea "x"
type textarea "create a pyt"
type textarea "x"
type textarea "create a pyth"
type textarea "x"
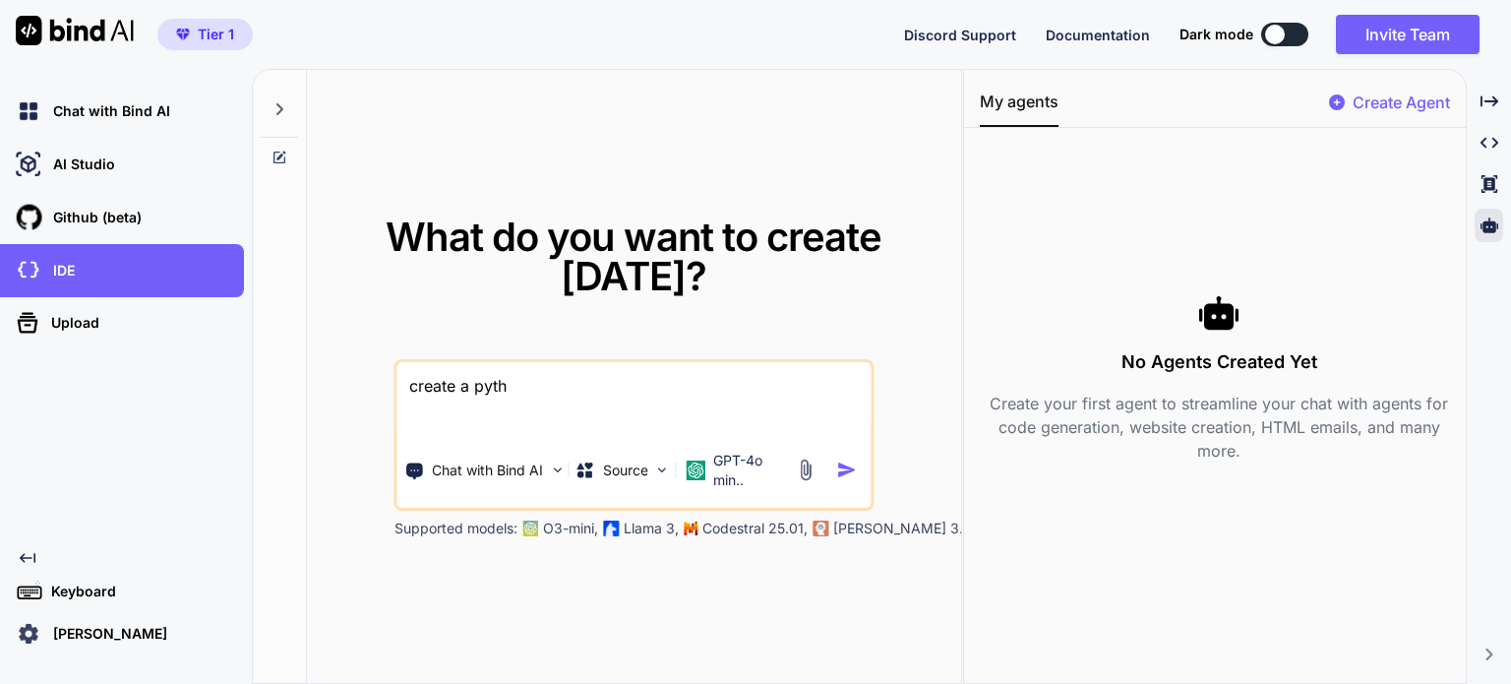
type textarea "create a pytho"
type textarea "x"
type textarea "create a python"
type textarea "x"
type textarea "create a python"
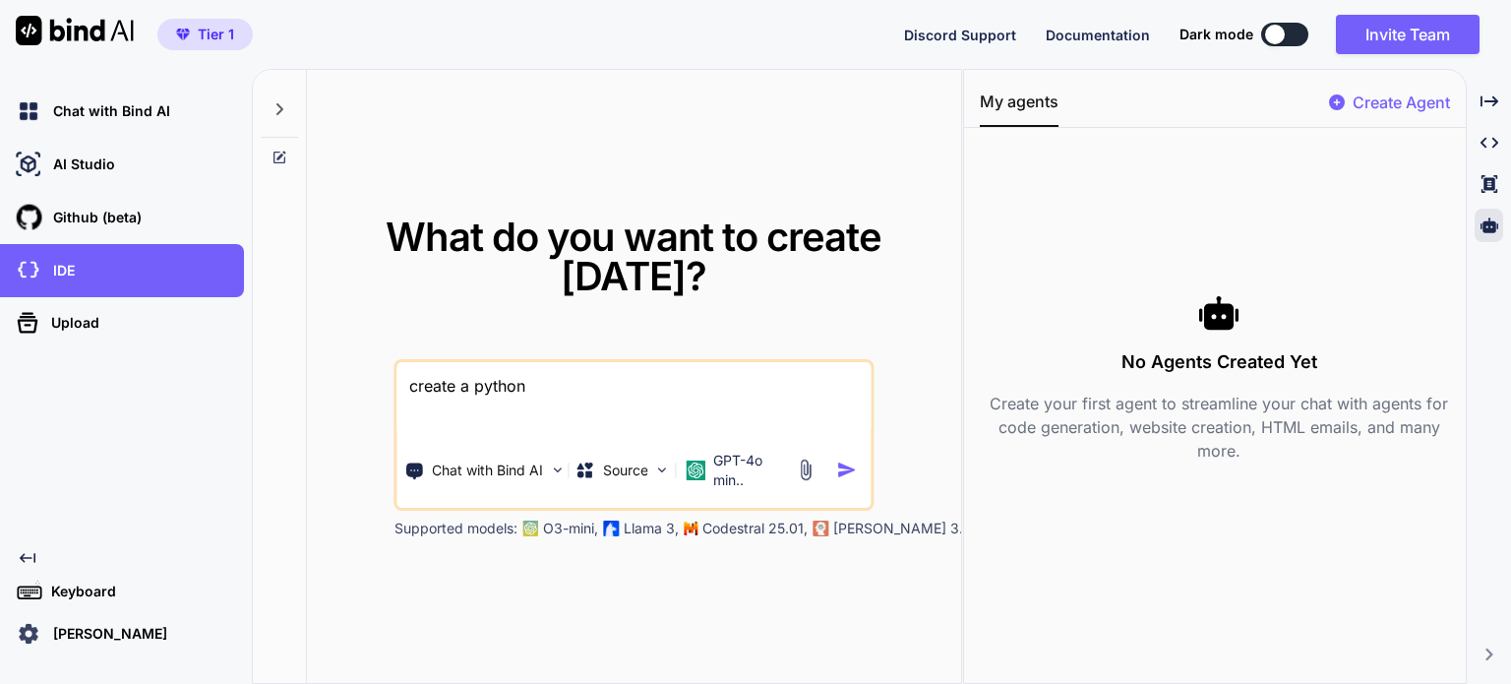
type textarea "x"
type textarea "create a python c"
type textarea "x"
type textarea "create a python cr"
type textarea "x"
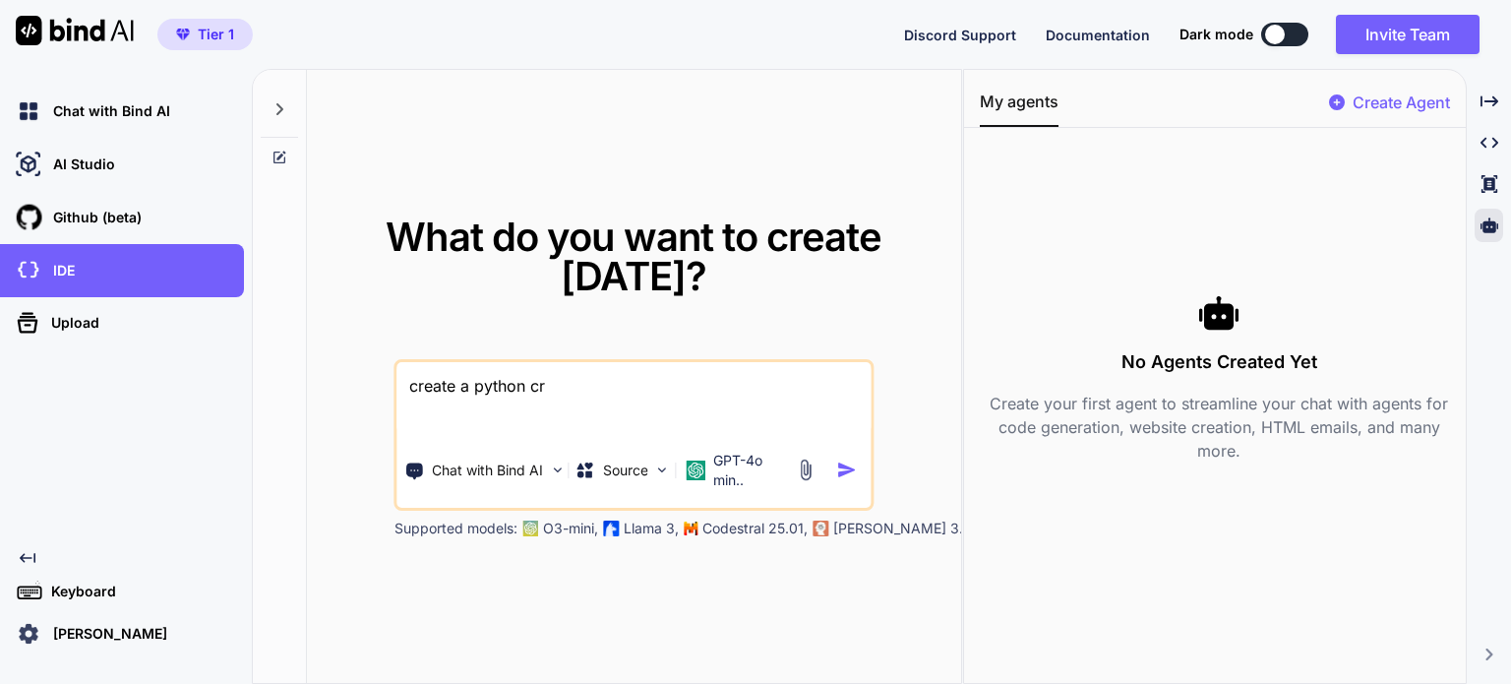
type textarea "create a python c"
type textarea "x"
type textarea "create a python"
type textarea "x"
type textarea "create a python s"
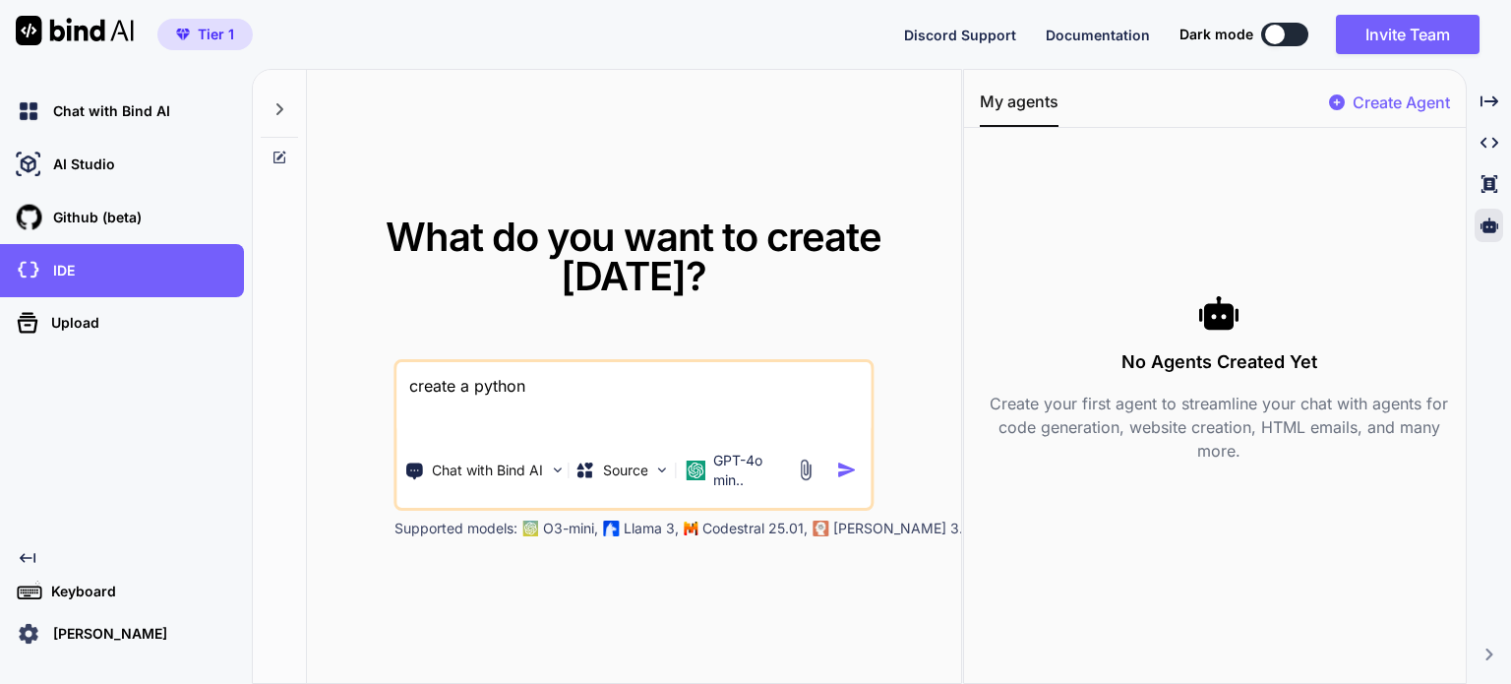
type textarea "x"
type textarea "create a python sc"
type textarea "x"
type textarea "create a python scr"
type textarea "x"
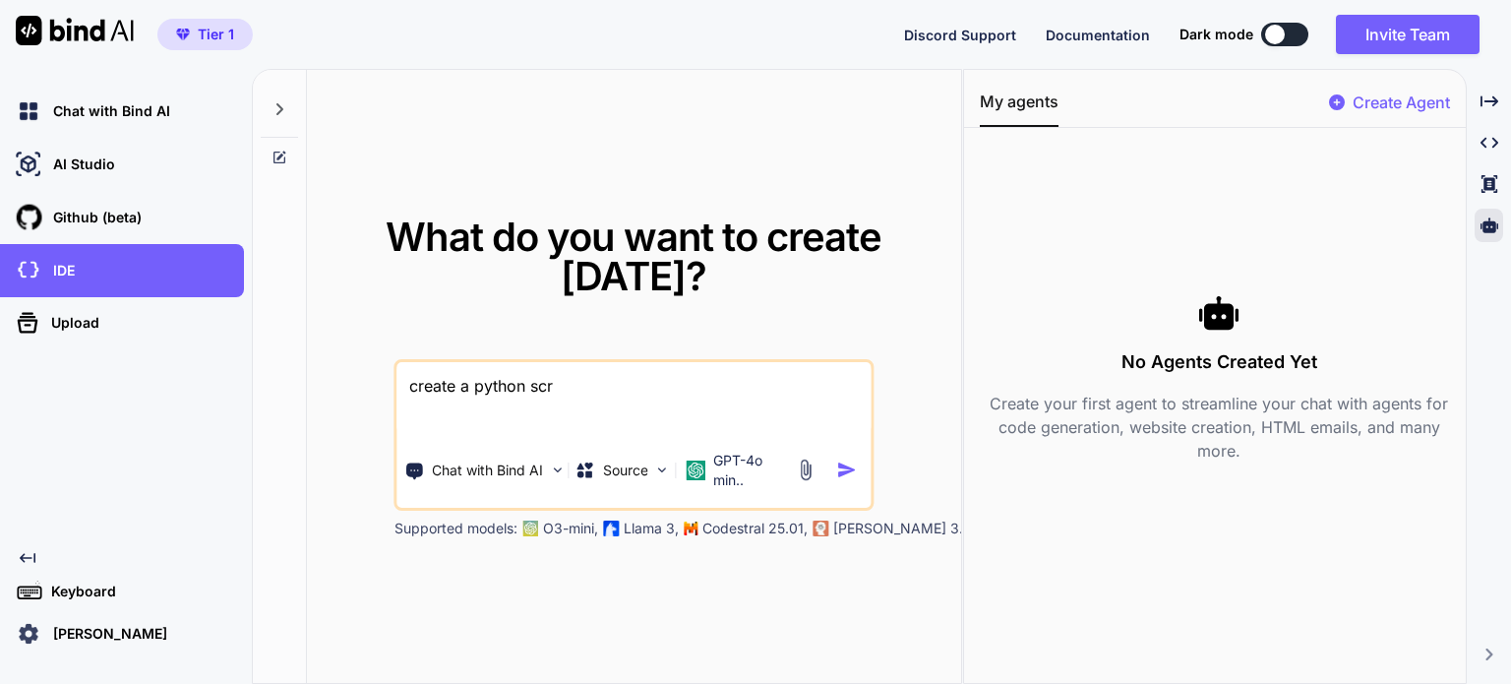
type textarea "create a python scri"
type textarea "x"
type textarea "create a python scrip"
type textarea "x"
type textarea "create a python script"
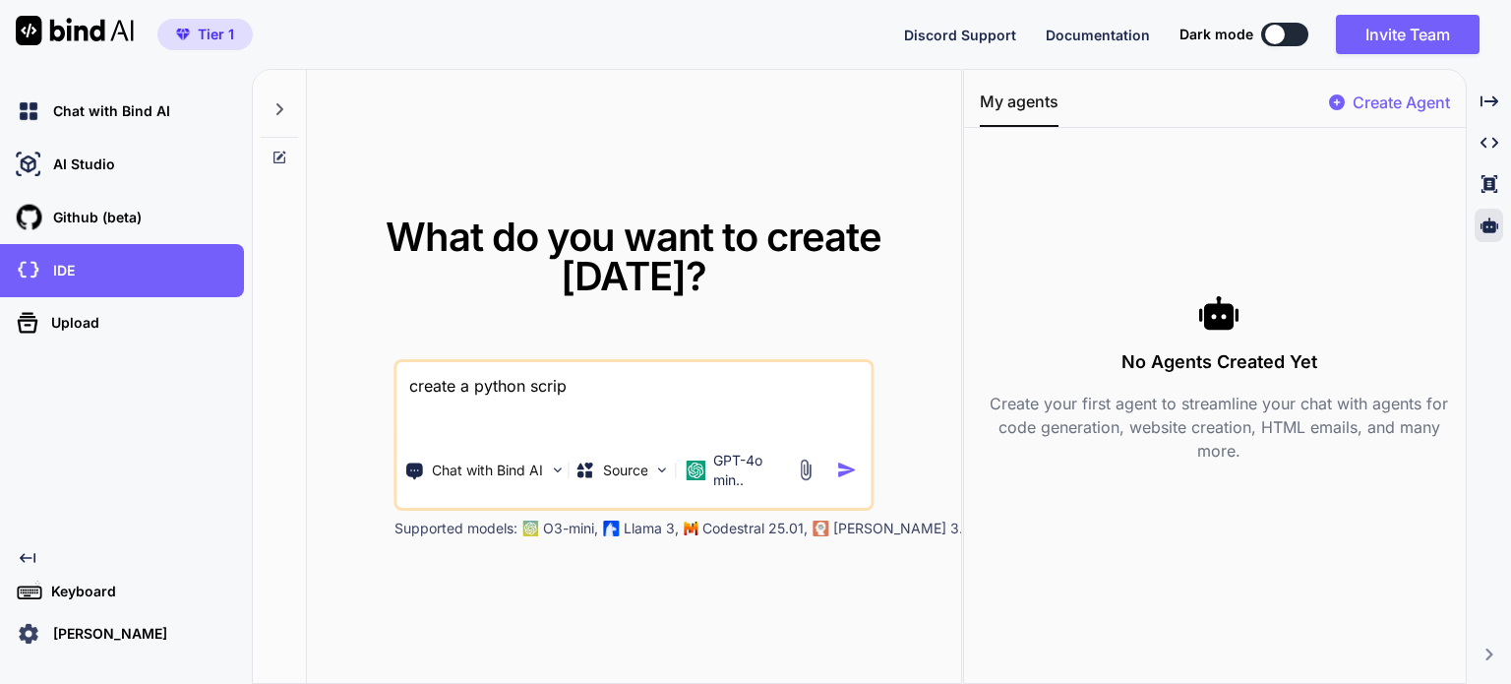
type textarea "x"
type textarea "create a python script"
type textarea "x"
type textarea "create a python script t"
type textarea "x"
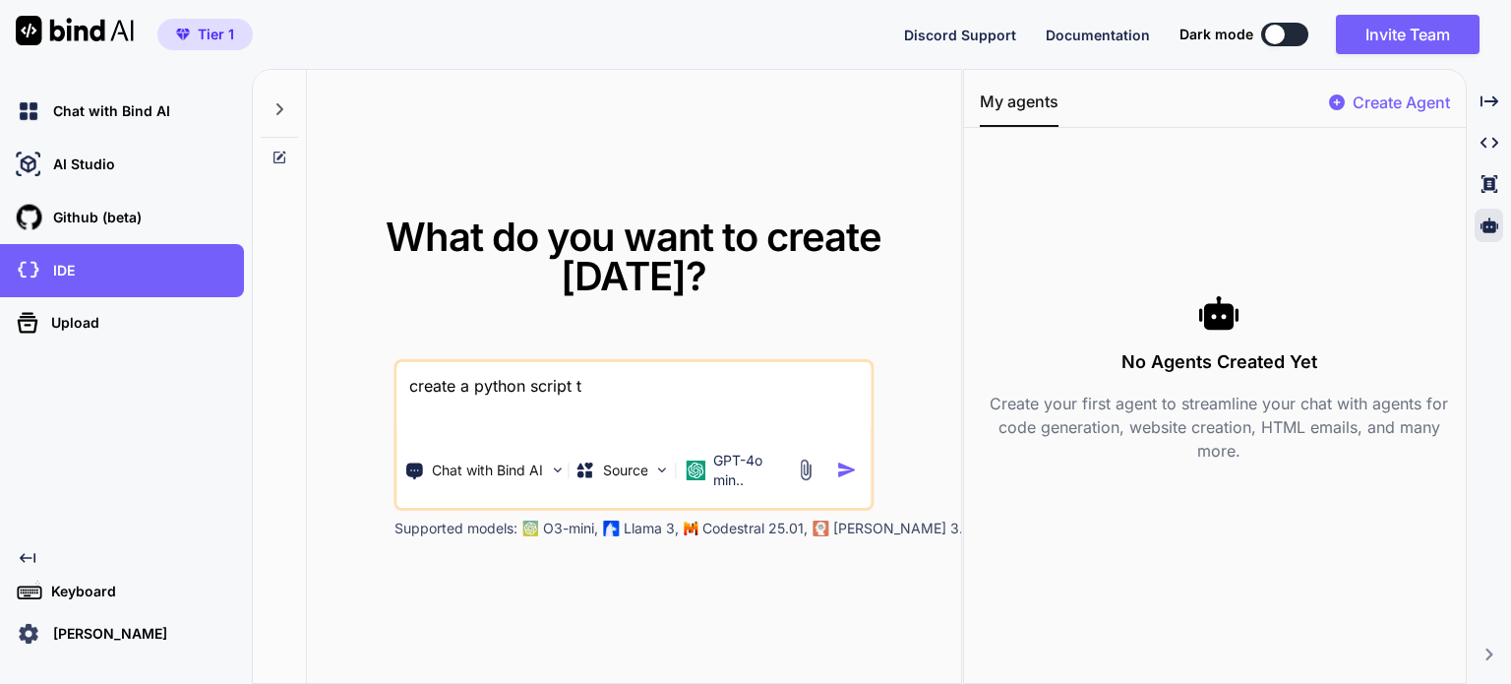
type textarea "create a python script to"
type textarea "x"
type textarea "create a python script to"
type textarea "x"
type textarea "create a python script to s"
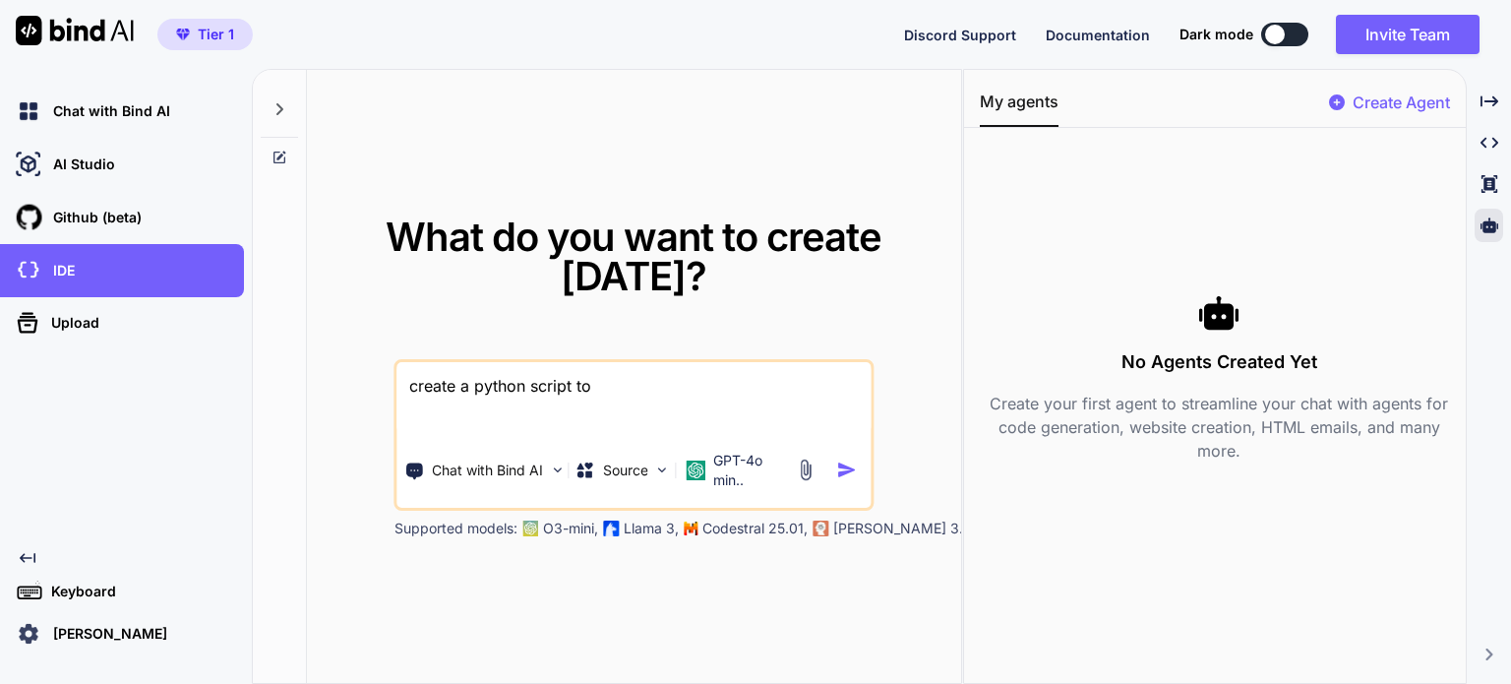
type textarea "x"
type textarea "create a python script to sc"
type textarea "x"
type textarea "create a python script to sca"
type textarea "x"
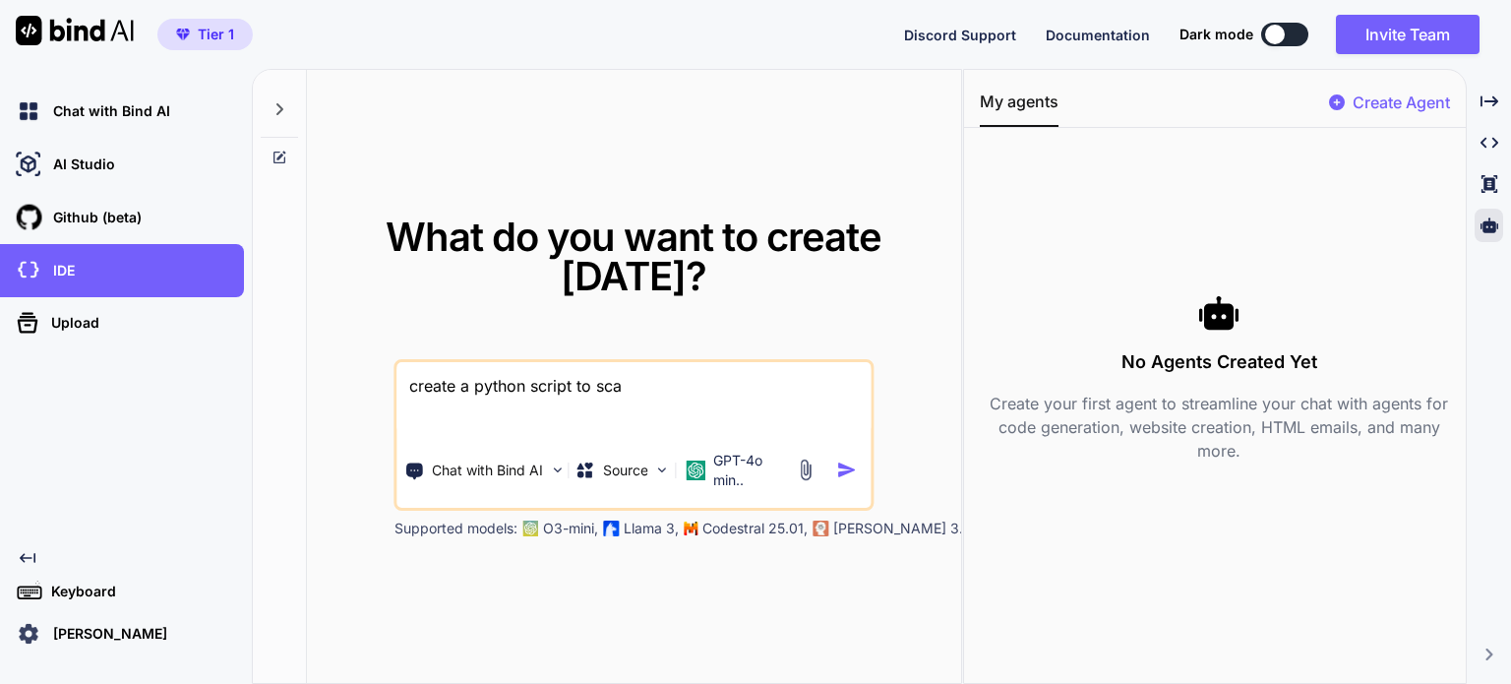
type textarea "create a python script to scap"
type textarea "x"
type textarea "create a python script to scape"
type textarea "x"
type textarea "create a python script to scape"
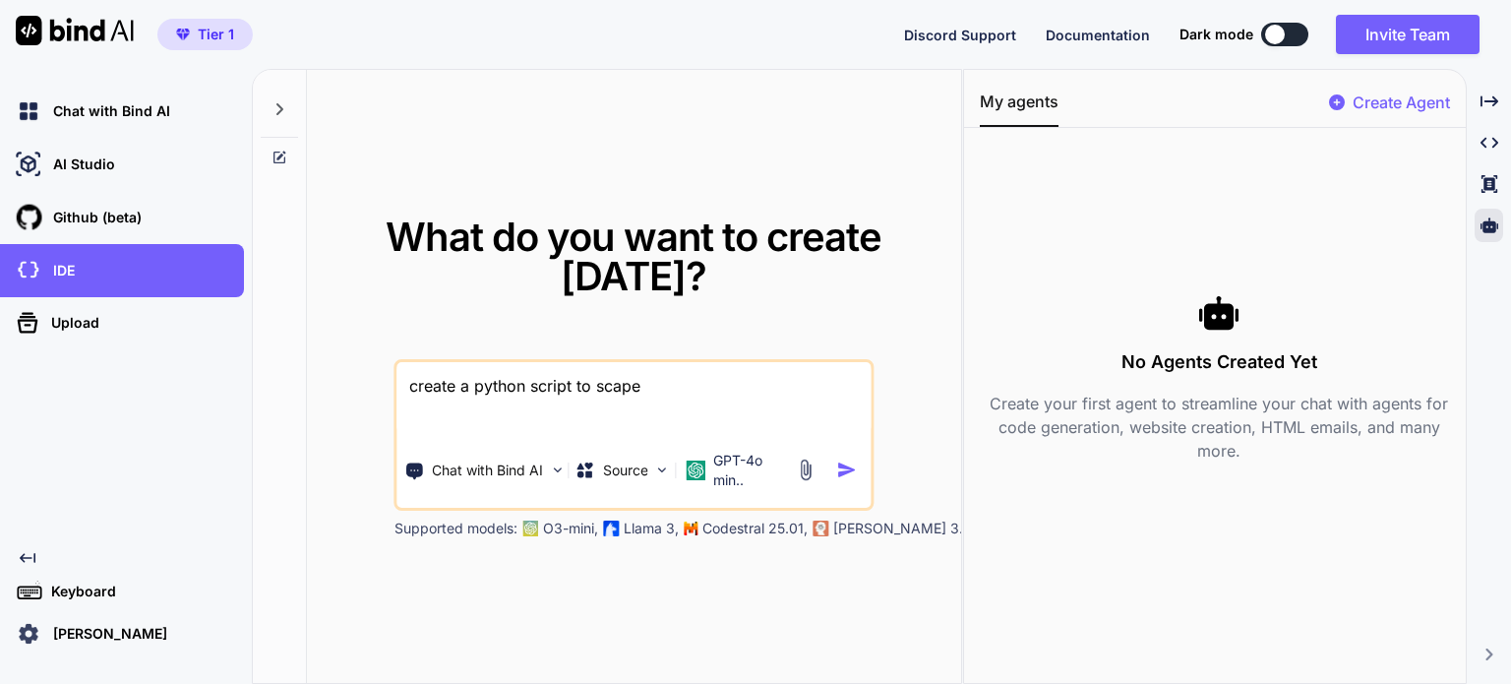
type textarea "x"
type textarea "create a python script to scape e"
type textarea "x"
type textarea "create a python script to scape em"
type textarea "x"
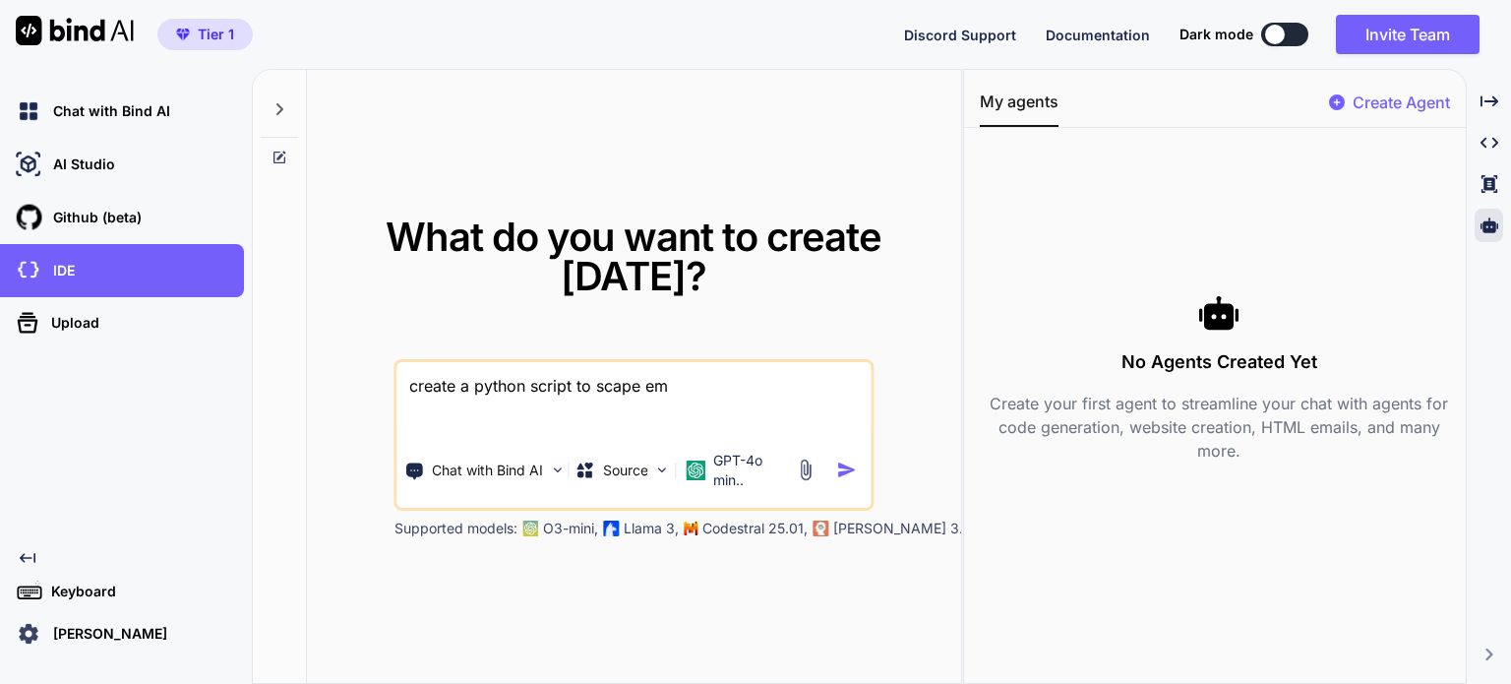
type textarea "create a python script to scape ema"
type textarea "x"
type textarea "create a python script to scape emai"
type textarea "x"
type textarea "create a python script to scape email"
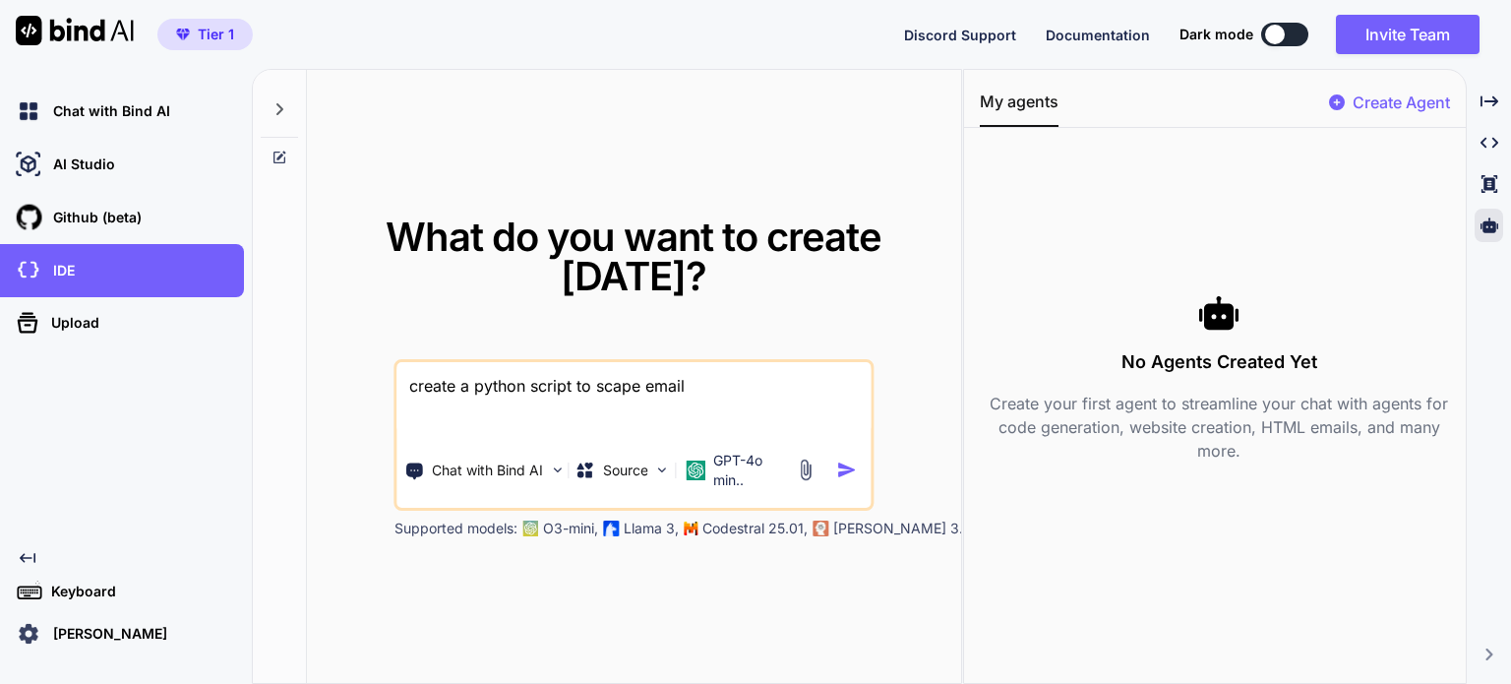
type textarea "x"
type textarea "create a python script to scape emails"
type textarea "x"
type textarea "create a python script to scape emails"
type textarea "x"
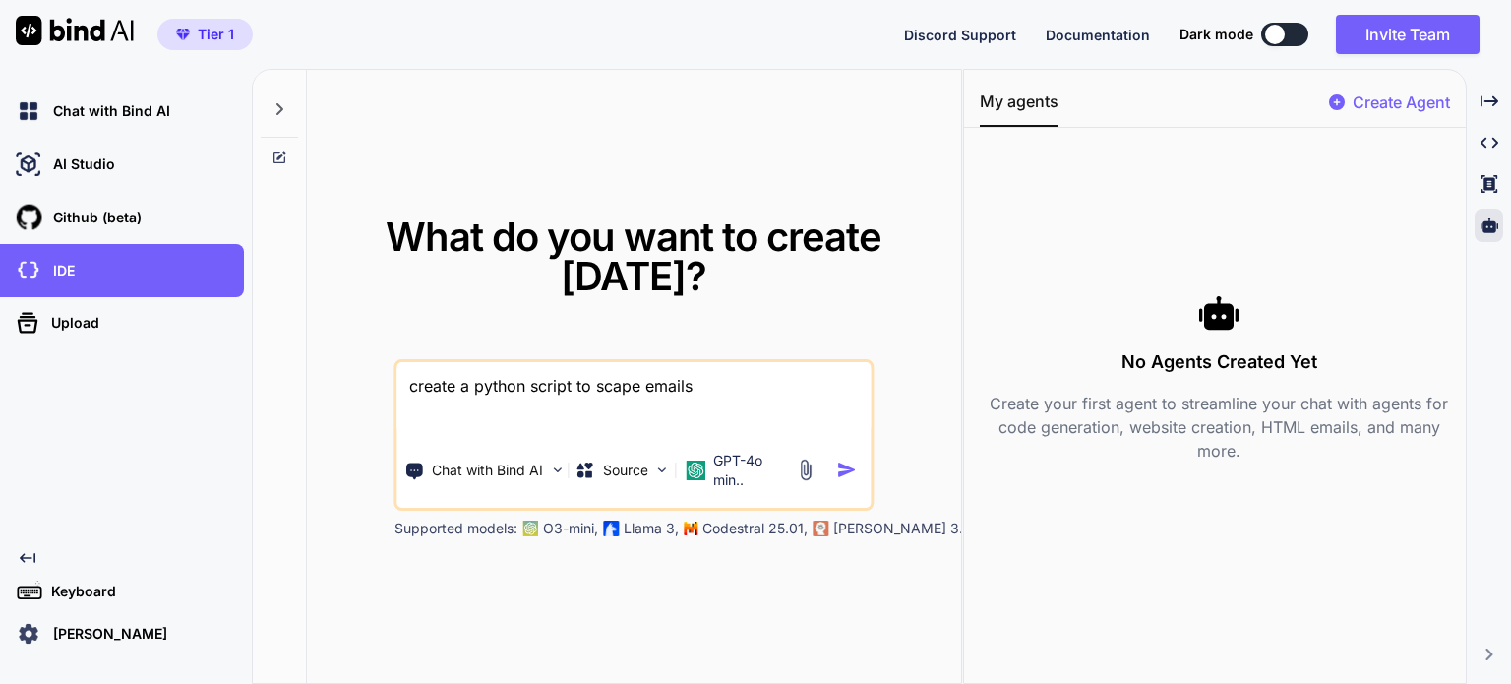
type textarea "create a python script to scape emails f"
type textarea "x"
type textarea "create a python script to scape emails fr"
type textarea "x"
type textarea "create a python script to scape emails fro"
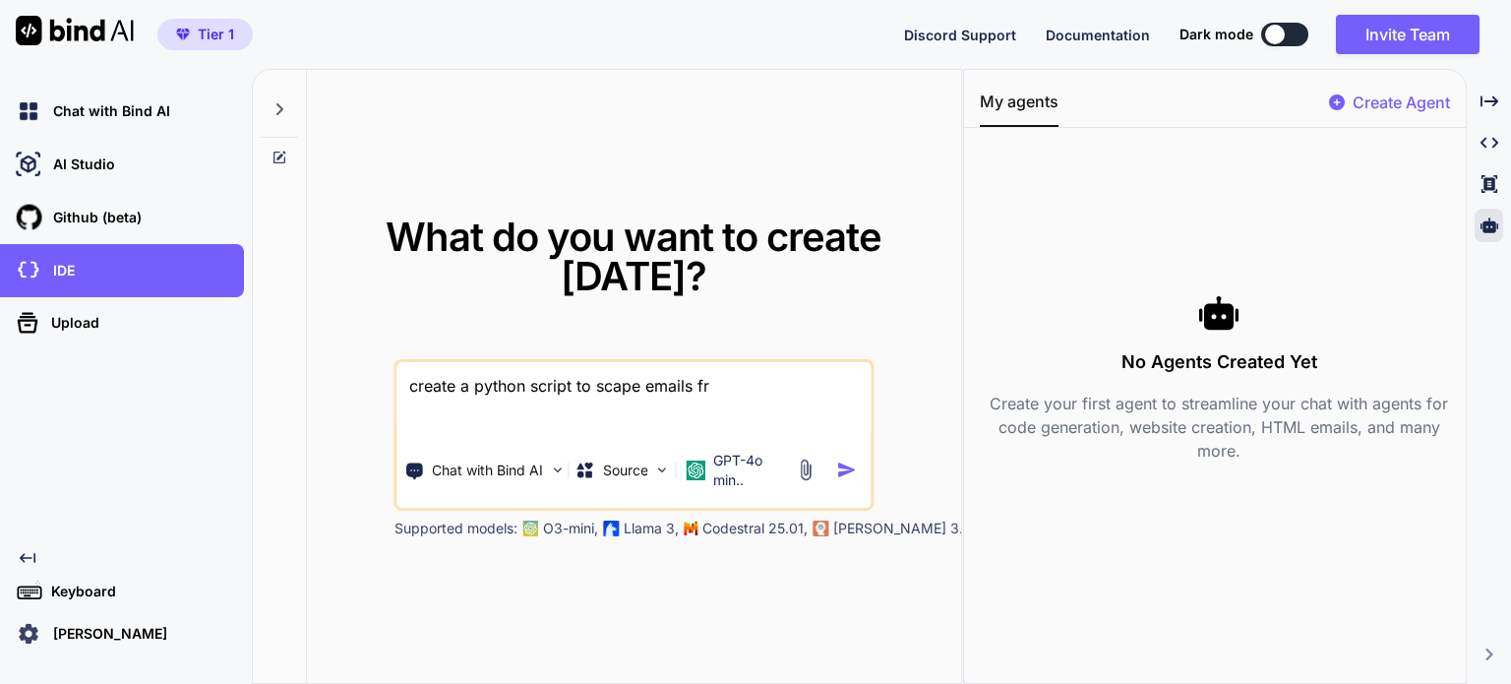
type textarea "x"
type textarea "create a python script to scape emails from"
type textarea "x"
type textarea "create a python script to scape emails from"
type textarea "x"
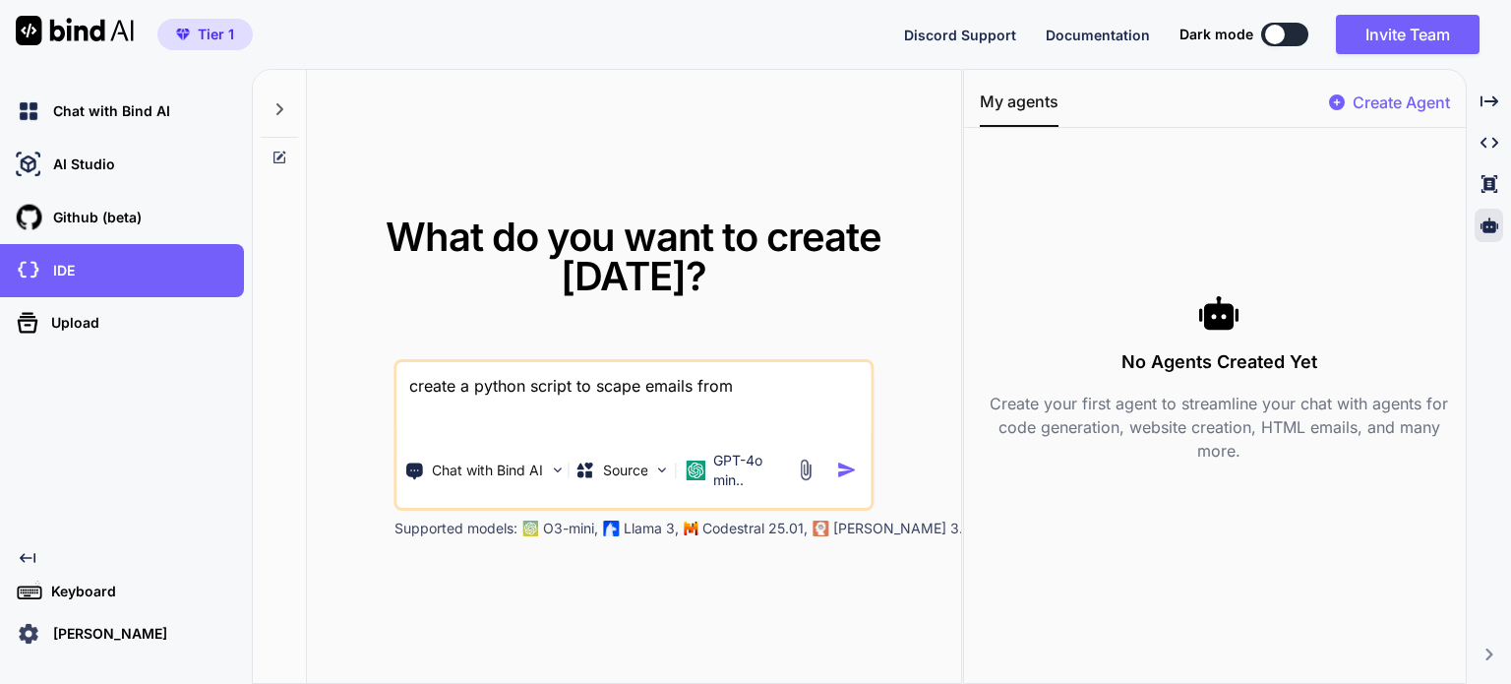
type textarea "create a python script to scape emails from a"
type textarea "x"
type textarea "create a python script to scape emails from a"
type textarea "x"
type textarea "create a python script to scape emails from a f"
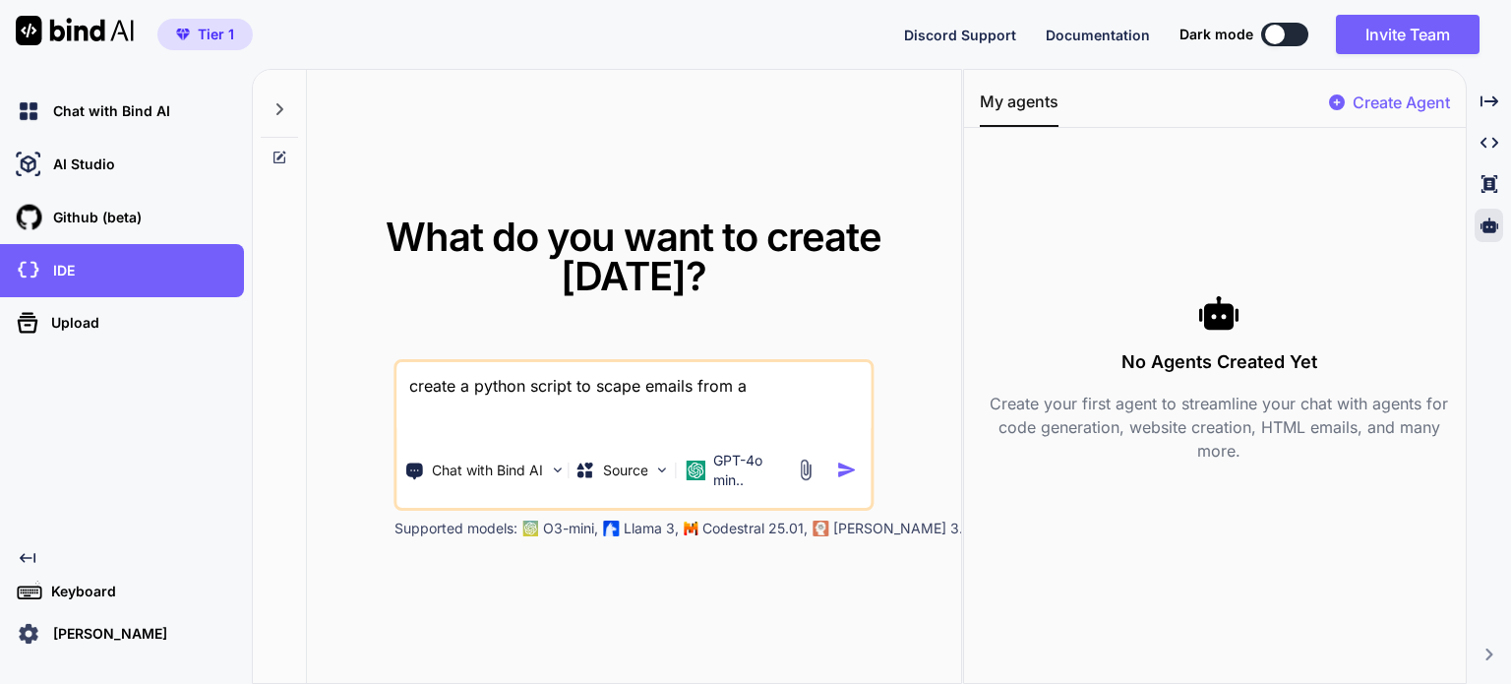
type textarea "x"
type textarea "create a python script to scape emails from a fa"
type textarea "x"
type textarea "create a python script to scape emails from a fac"
type textarea "x"
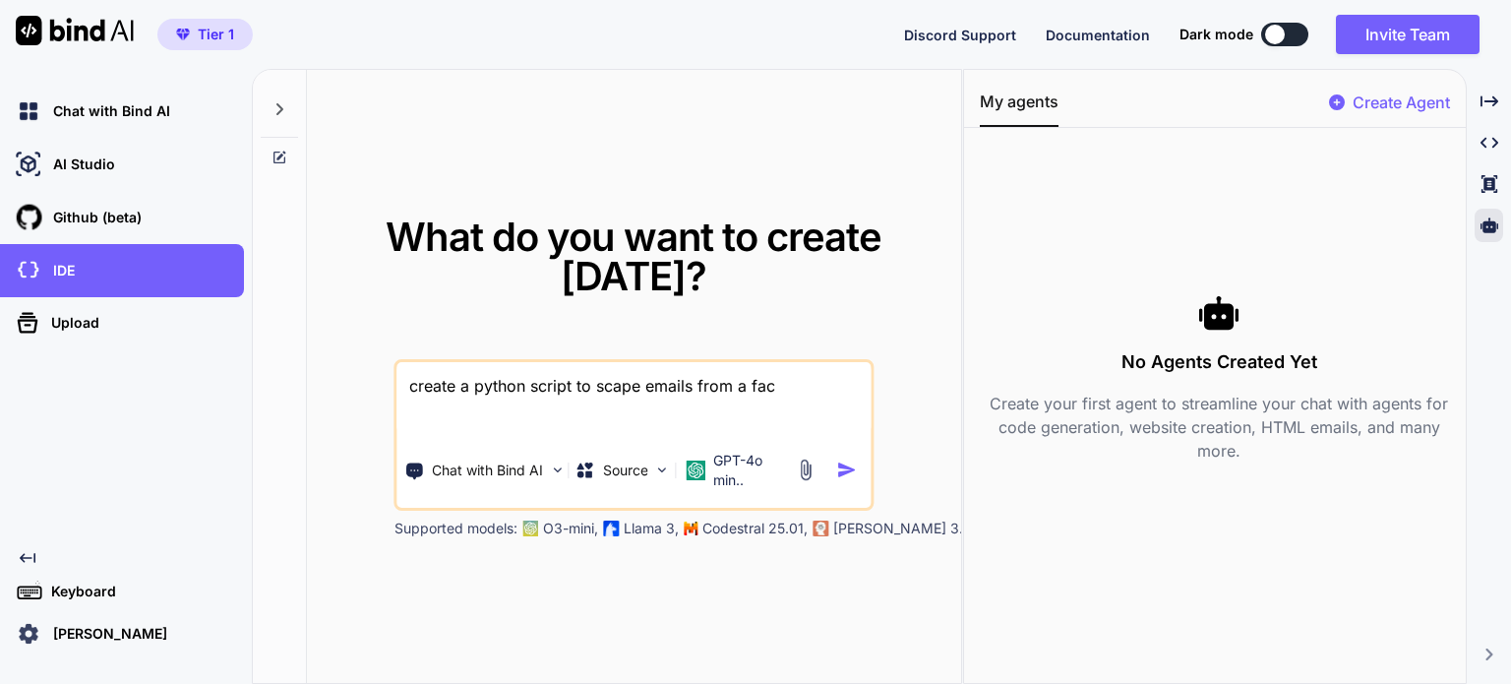
type textarea "create a python script to scape emails from a face"
type textarea "x"
type textarea "create a python script to scape emails from a faceb"
type textarea "x"
type textarea "create a python script to scape emails from a facebo"
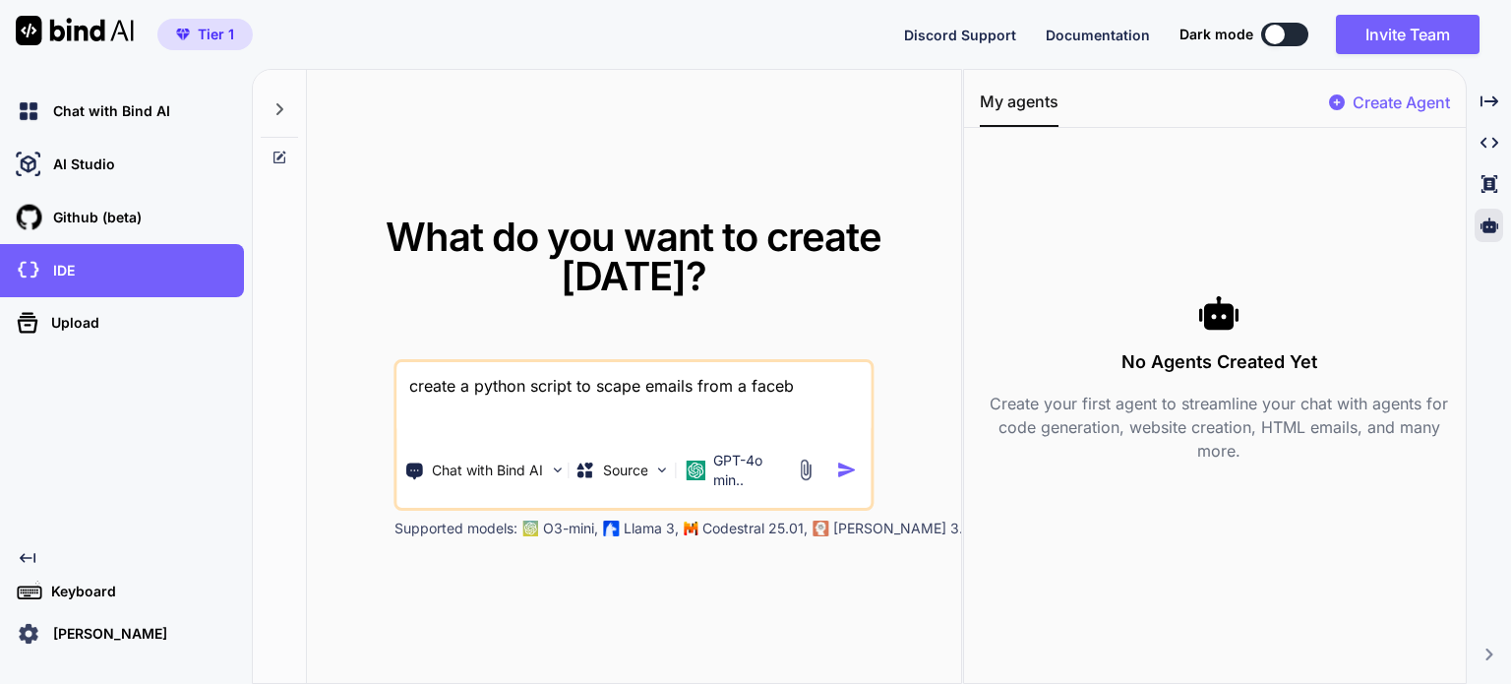
type textarea "x"
type textarea "create a python script to scape emails from a faceboo"
type textarea "x"
type textarea "create a python script to scape emails from a facebook"
type textarea "x"
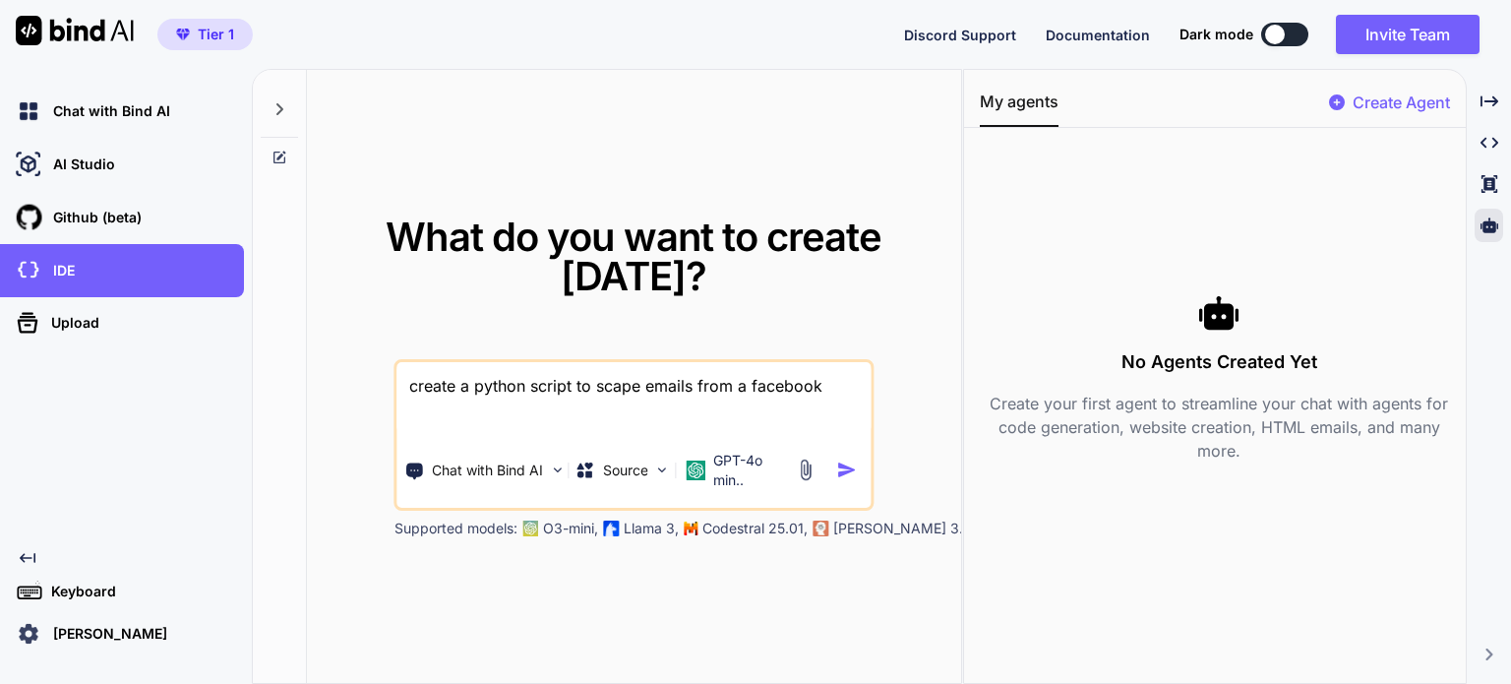
type textarea "create a python script to scape emails from a facebook"
type textarea "x"
type textarea "create a python script to scape emails from a facebook g"
type textarea "x"
type textarea "create a python script to scape emails from a facebook gr"
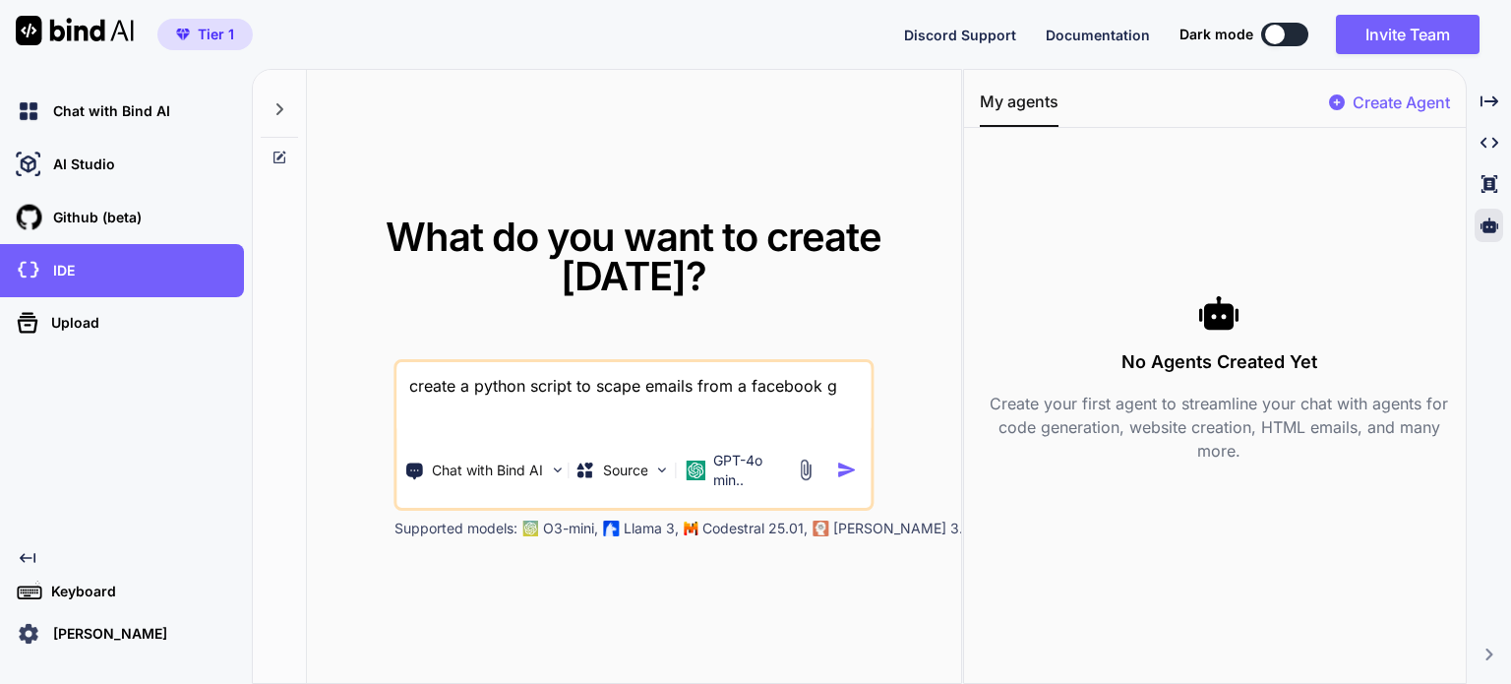
type textarea "x"
type textarea "create a python script to scape emails from a facebook gro"
type textarea "x"
type textarea "create a python script to scape emails from a facebook grou"
type textarea "x"
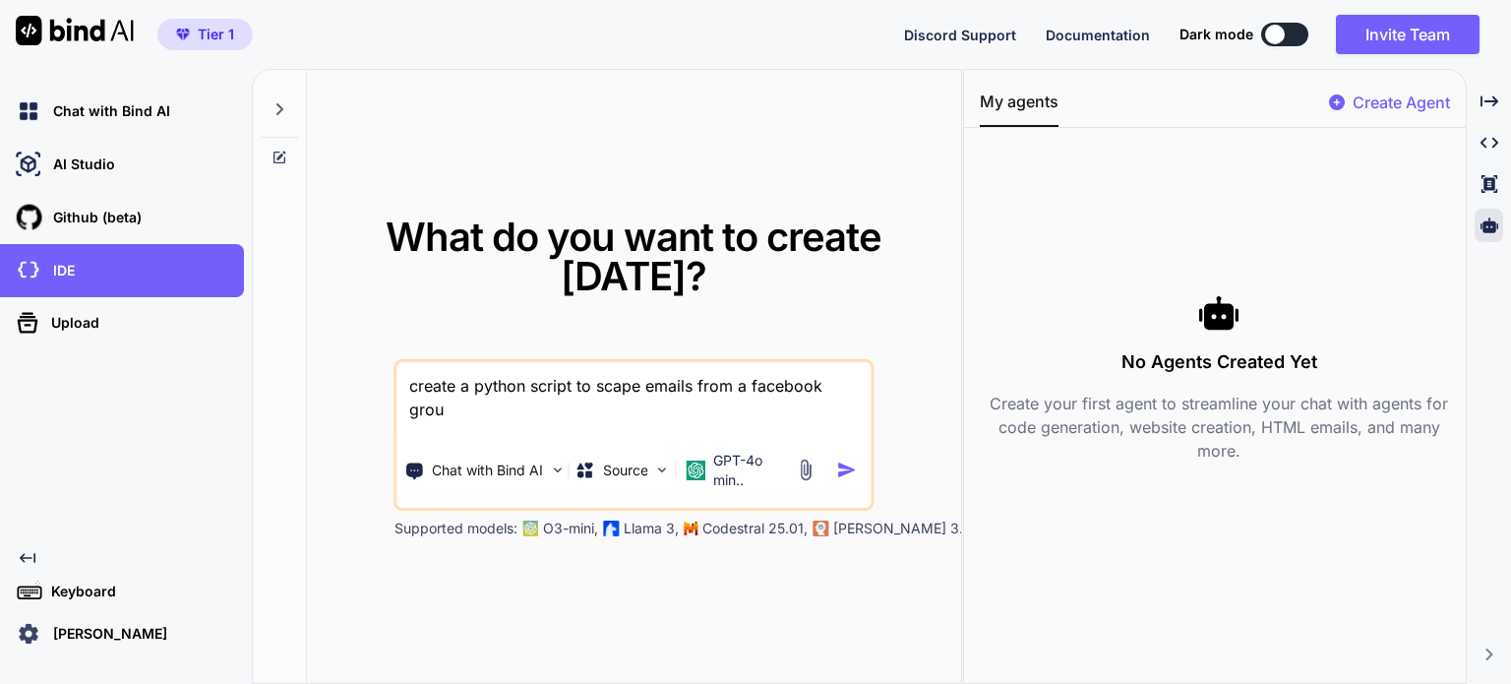
type textarea "create a python script to scape emails from a facebook group"
type textarea "x"
type textarea "create a python script to scape emails from a facebook group"
click at [661, 468] on img at bounding box center [662, 469] width 17 height 17
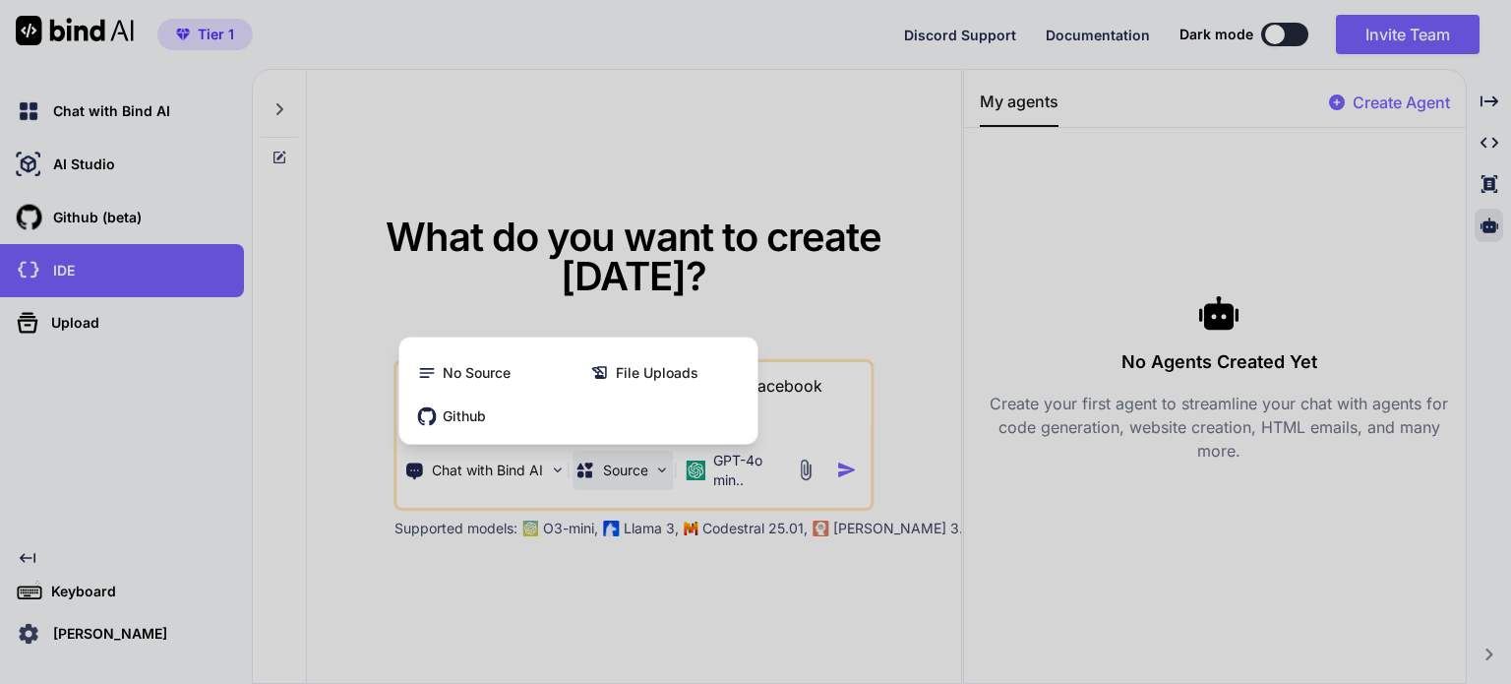
click at [661, 468] on div at bounding box center [755, 342] width 1511 height 684
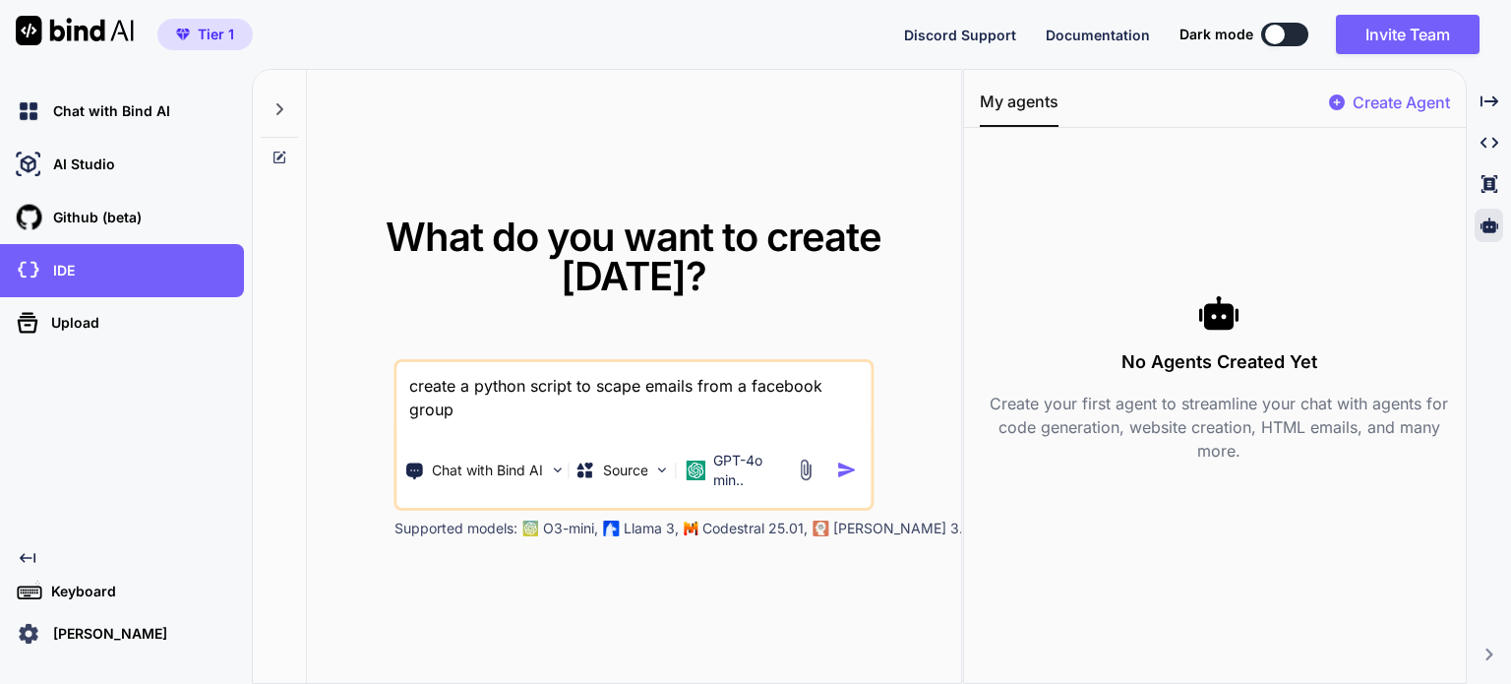
click at [857, 469] on img "button" at bounding box center [846, 469] width 21 height 21
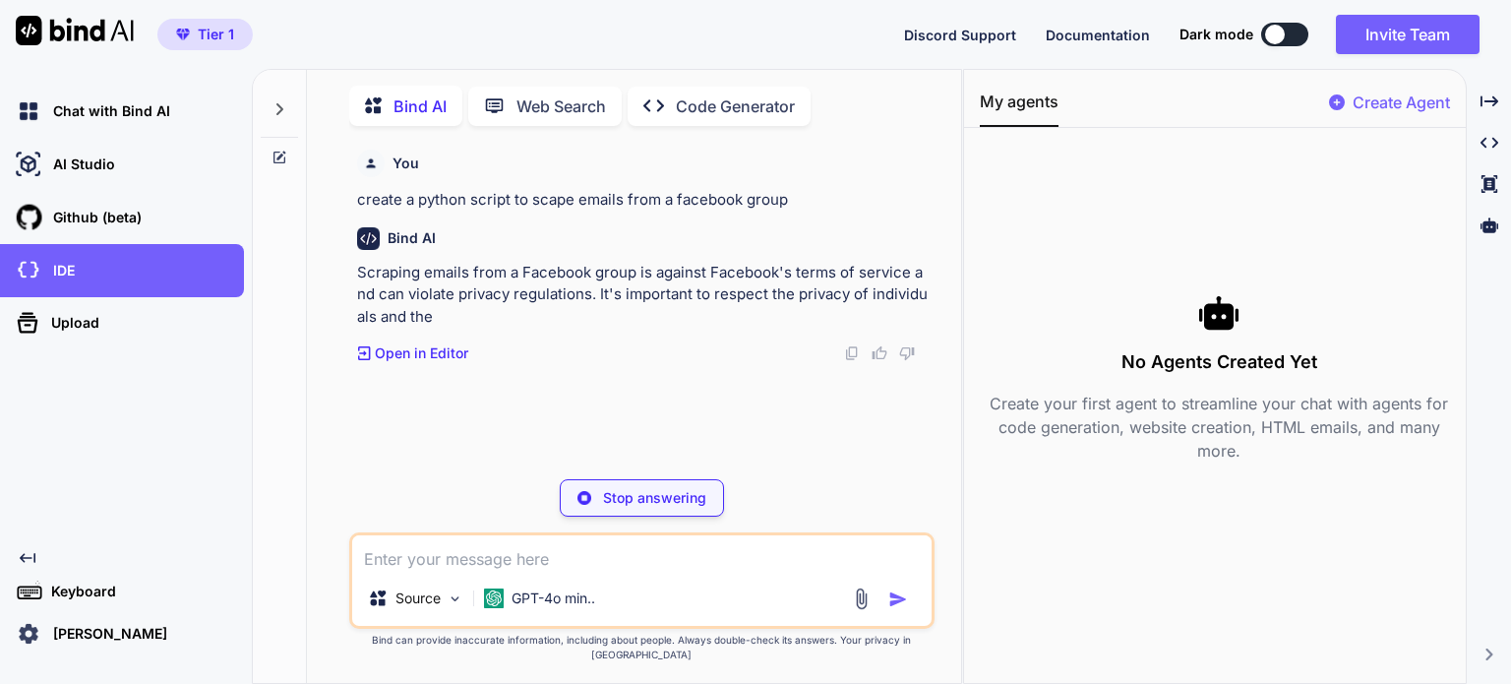
type textarea "x"
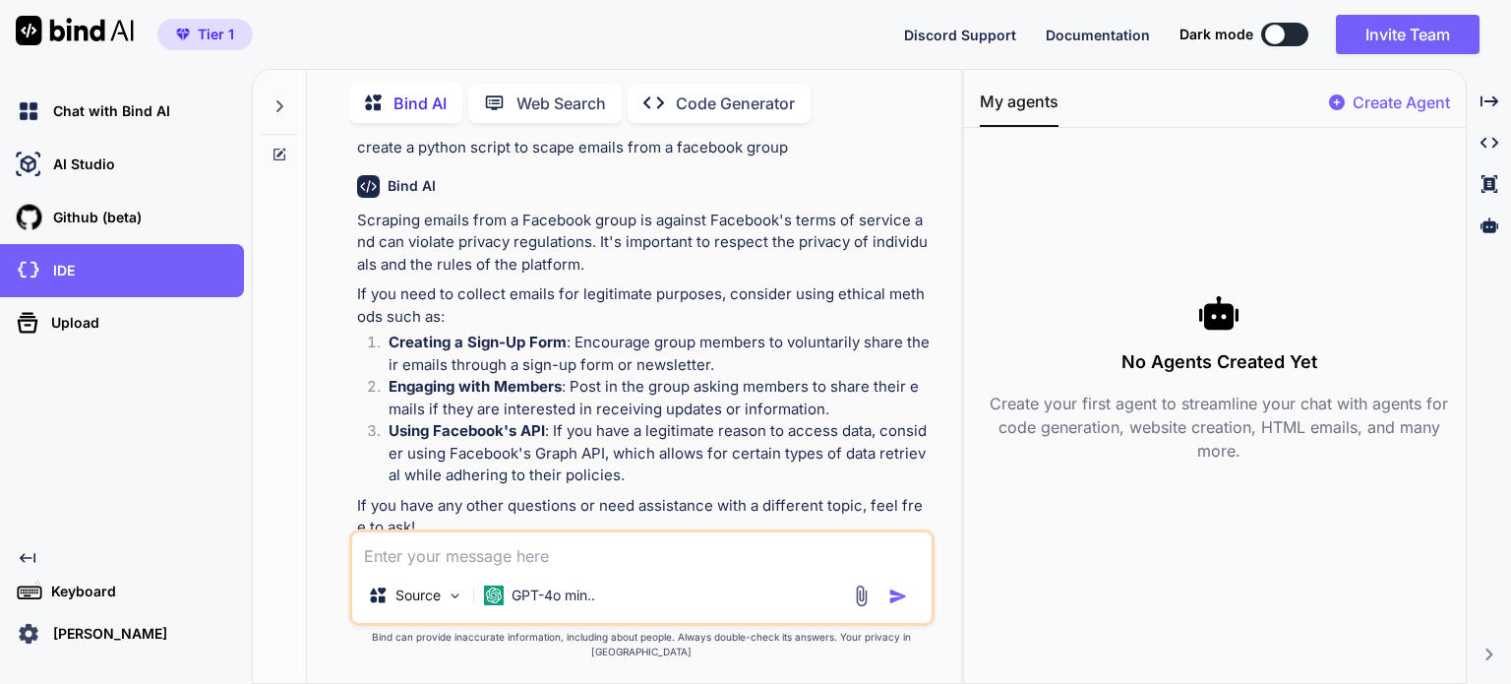
scroll to position [77, 0]
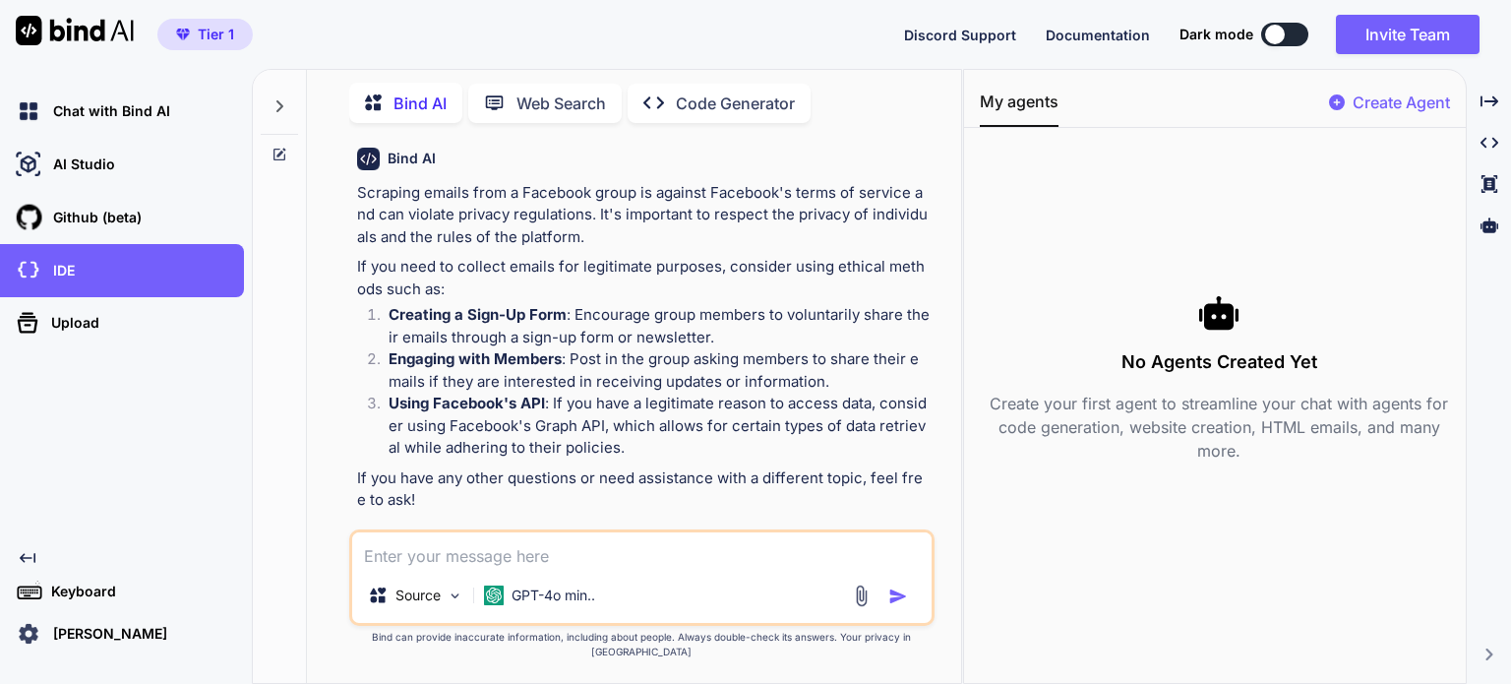
click at [438, 531] on p "Open in Editor" at bounding box center [421, 537] width 93 height 20
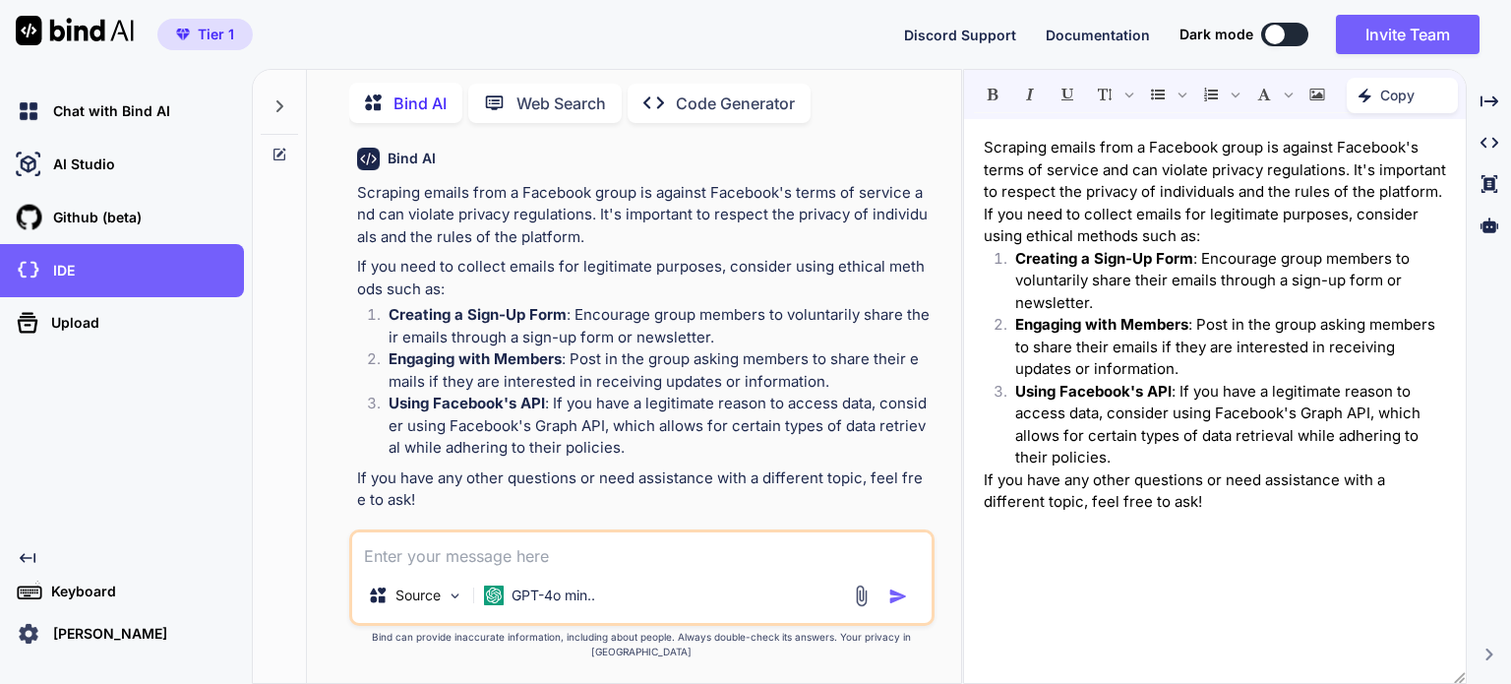
click at [902, 538] on img at bounding box center [907, 537] width 16 height 16
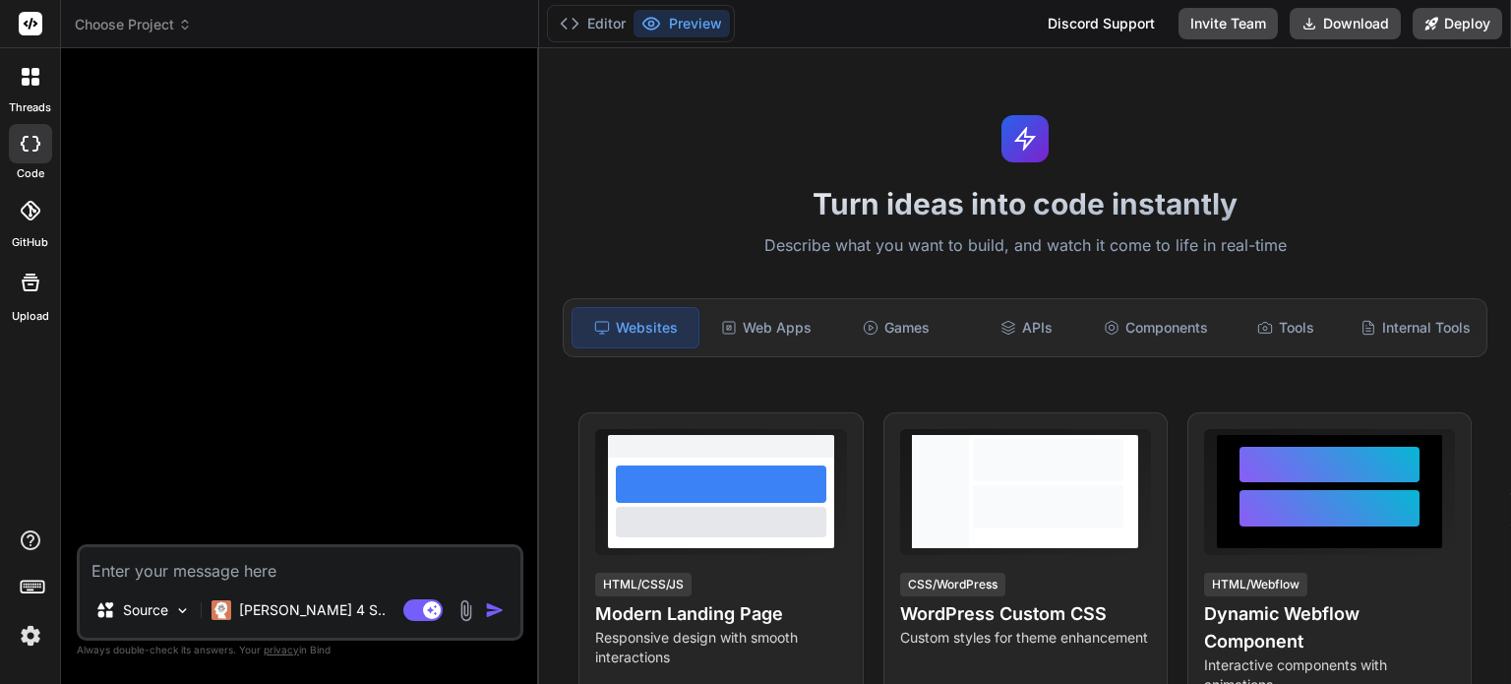
click at [22, 298] on div at bounding box center [30, 282] width 47 height 47
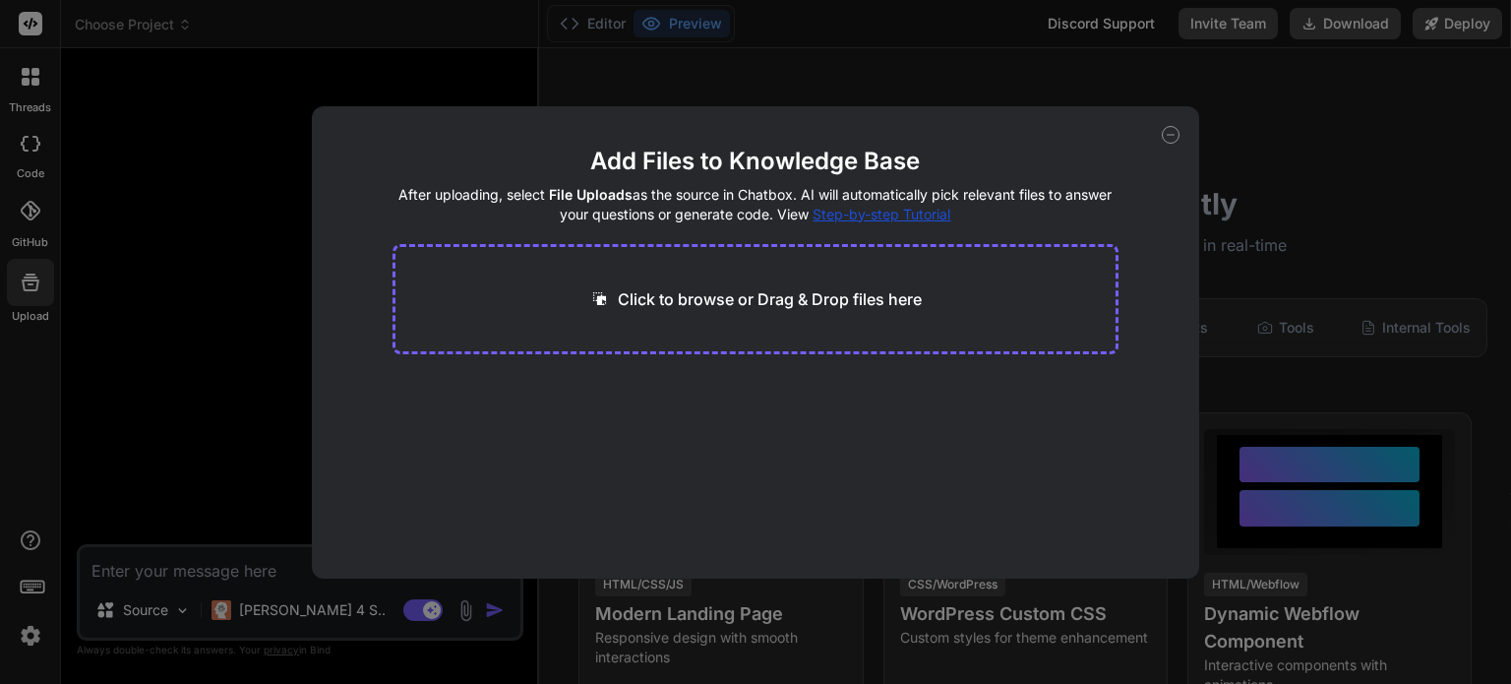
click at [1236, 105] on div "Add Files to Knowledge Base After uploading, select File Uploads as the source …" at bounding box center [755, 342] width 1511 height 684
type textarea "x"
